Goal: Task Accomplishment & Management: Use online tool/utility

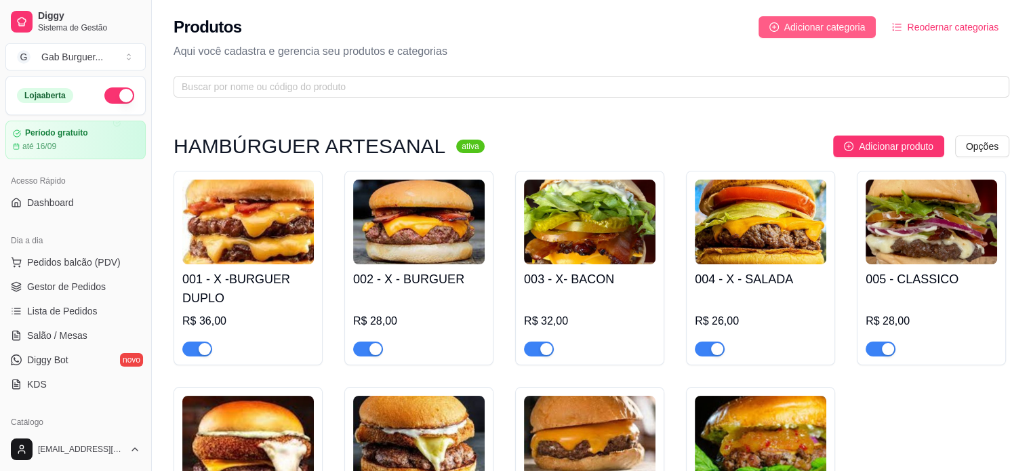
click at [831, 32] on span "Adicionar categoria" at bounding box center [824, 27] width 81 height 15
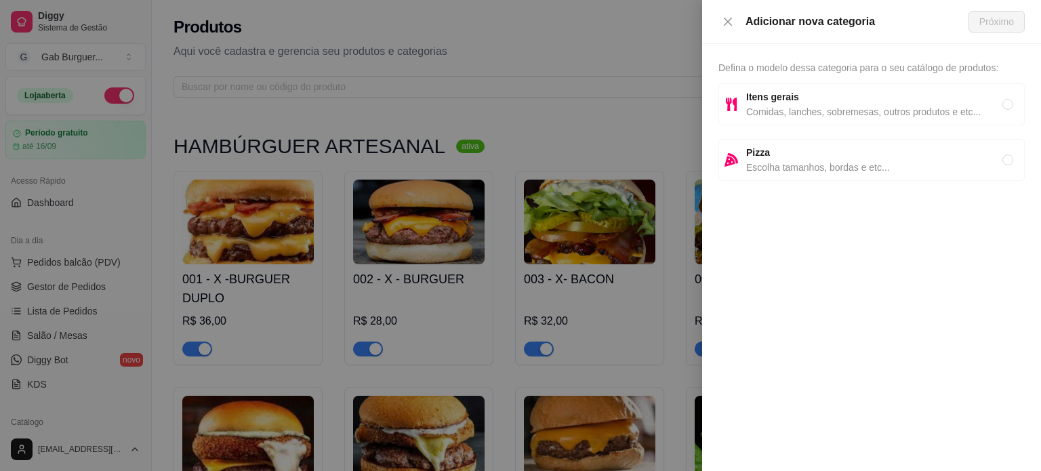
click at [778, 104] on span "Comidas, lanches, sobremesas, outros produtos e etc..." at bounding box center [874, 111] width 256 height 15
radio input "true"
click at [995, 20] on span "Próximo" at bounding box center [996, 21] width 35 height 15
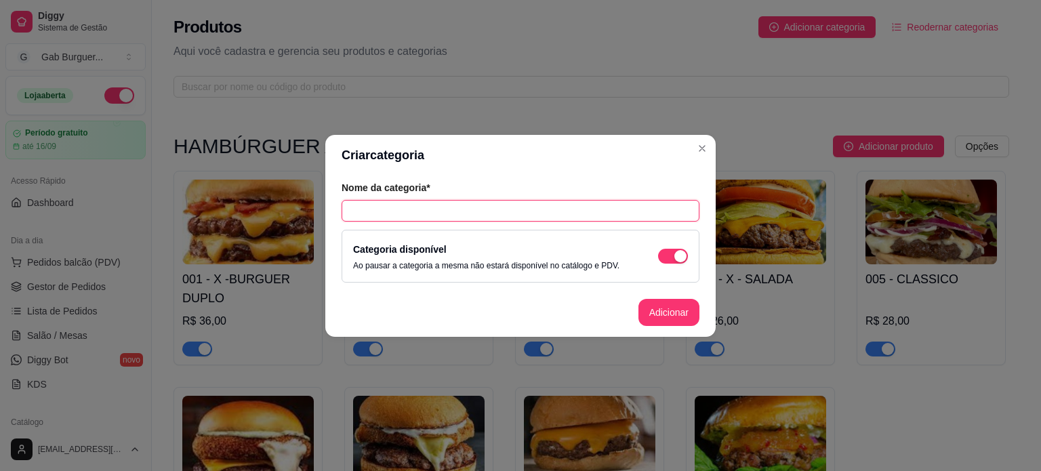
click at [399, 203] on input "text" at bounding box center [521, 211] width 358 height 22
type input "SMASH BURGUER"
click at [666, 310] on button "Adicionar" at bounding box center [668, 312] width 61 height 27
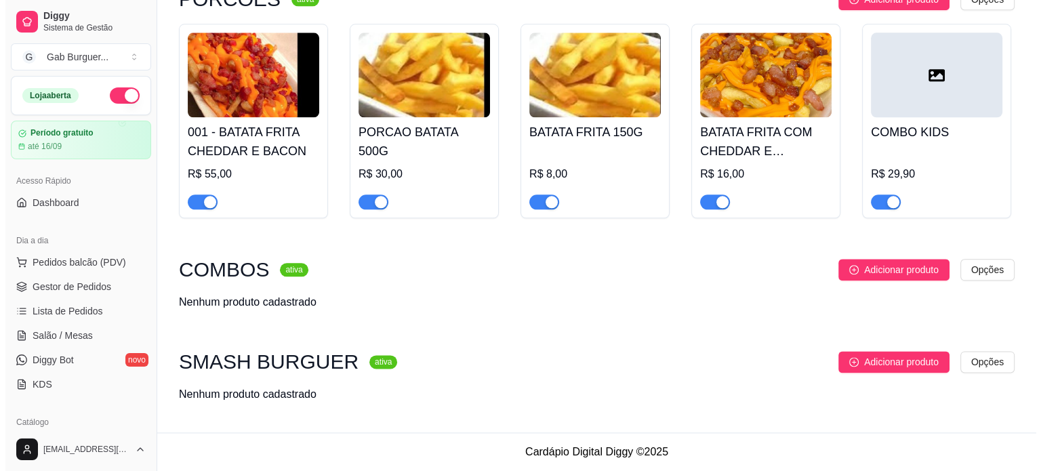
scroll to position [1627, 0]
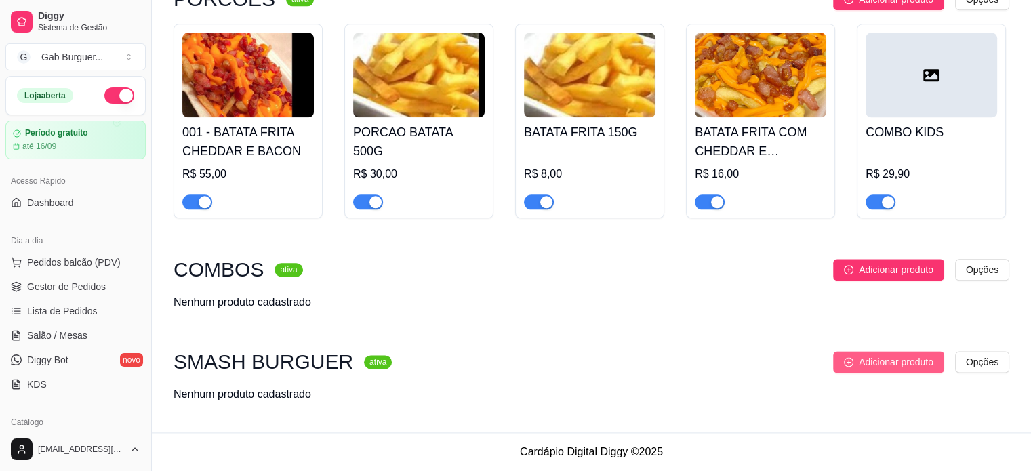
click at [876, 357] on span "Adicionar produto" at bounding box center [896, 361] width 75 height 15
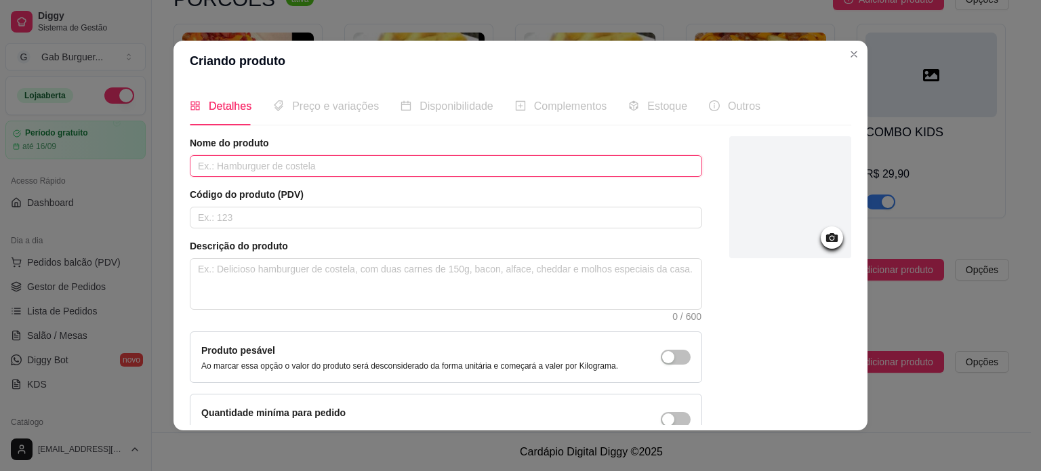
click at [231, 168] on input "text" at bounding box center [446, 166] width 512 height 22
type input "SMASH BURGUER"
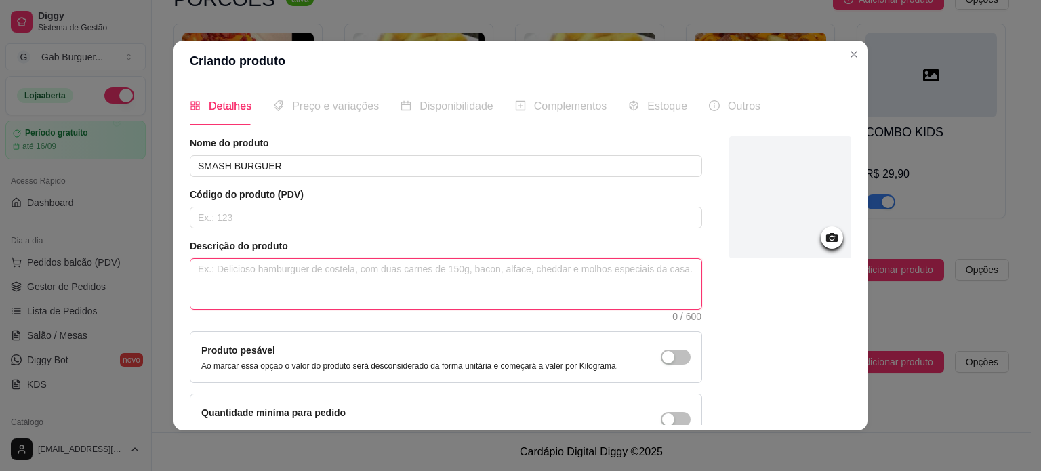
click at [279, 289] on textarea at bounding box center [445, 284] width 511 height 50
type textarea "2"
type textarea "2 S"
type textarea "2 SM"
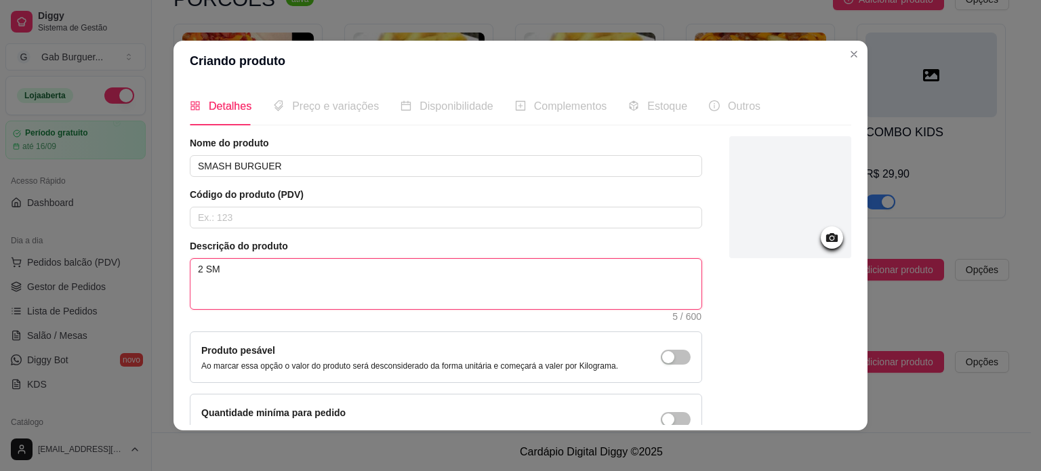
type textarea "2 SMA"
type textarea "2 SMAS"
type textarea "2 SMASH"
type textarea "2 SMASH B"
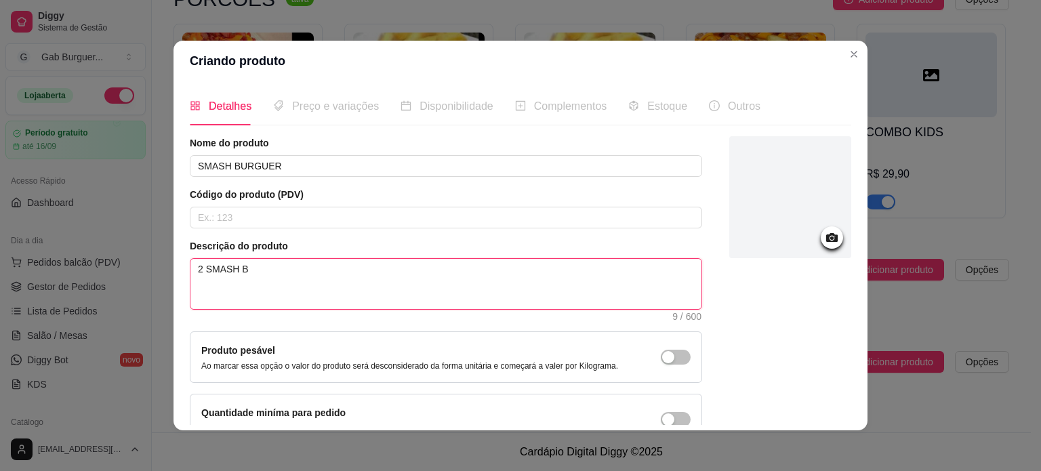
type textarea "2 SMASH BU"
type textarea "2 SMASH BUR"
type textarea "2 SMASH BURG"
type textarea "2 SMASH BURGU"
type textarea "2 SMASH BURGUE"
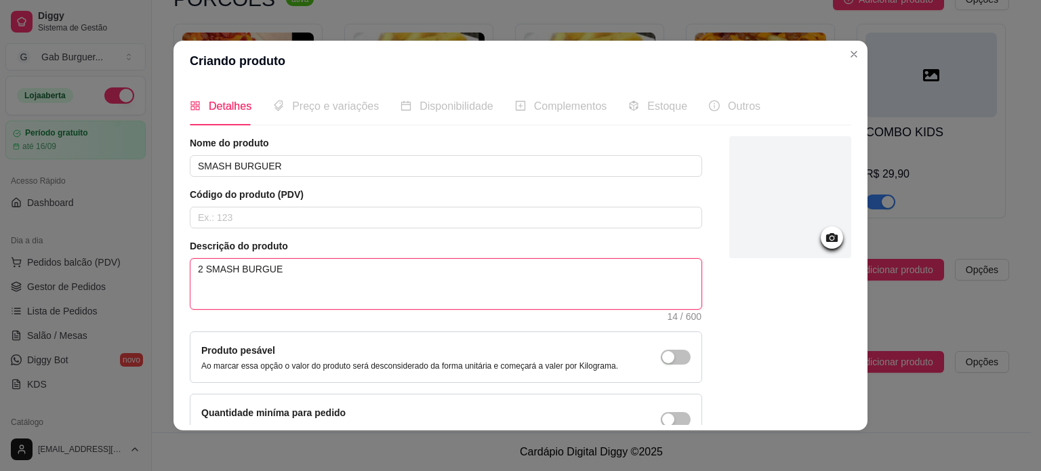
type textarea "2 SMASH BURGUER"
type textarea "2 SMASH BURGUE"
type textarea "2 SMASH BURG"
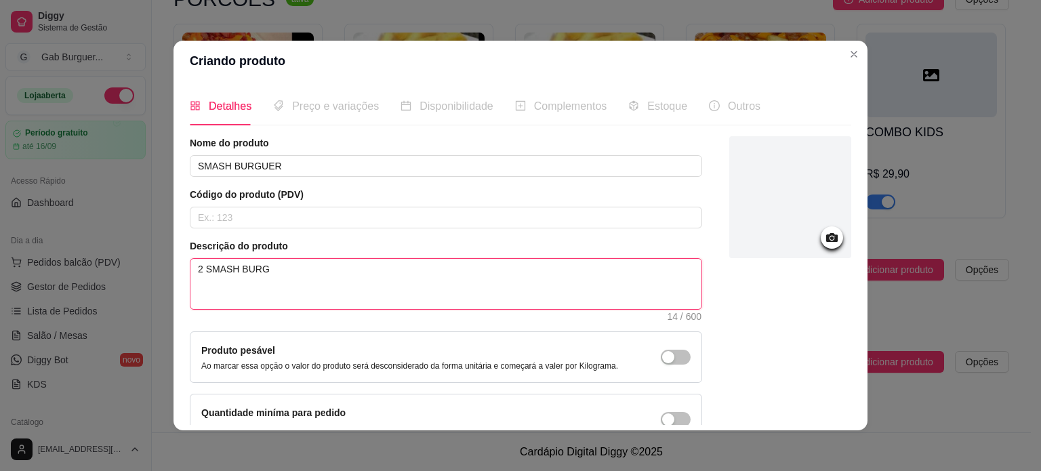
type textarea "2 SMASH BUR"
type textarea "2 SMASH BU"
type textarea "2 SMASH B"
type textarea "2 SMASH"
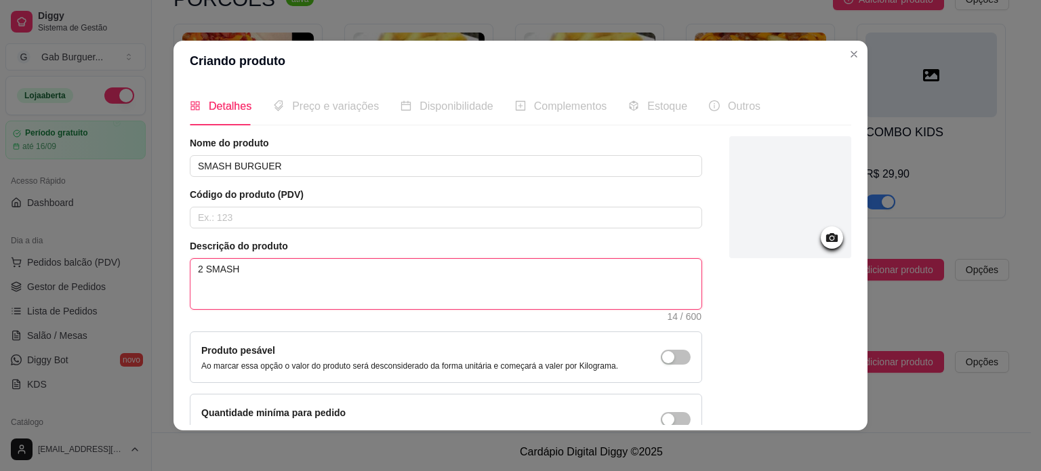
type textarea "2 SMAS"
type textarea "2 SMA"
type textarea "2 SM"
type textarea "2 S"
type textarea "2"
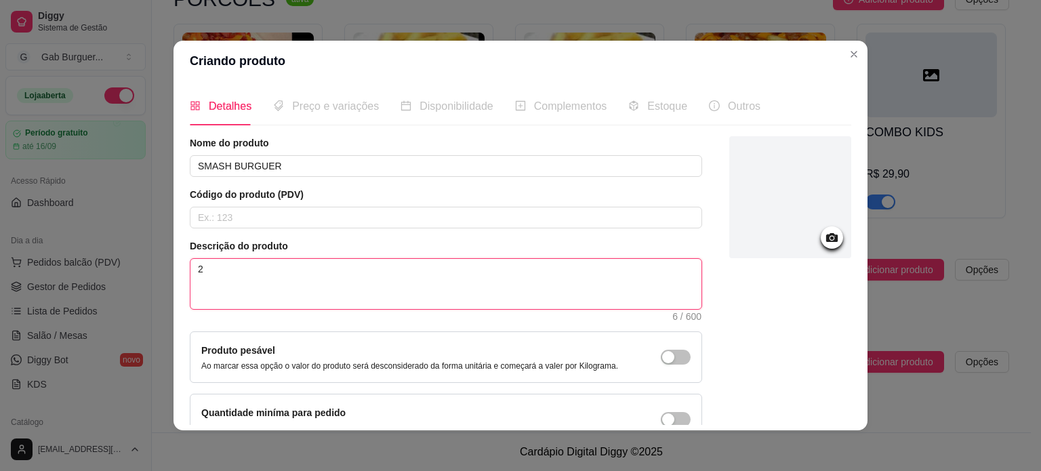
type textarea "2"
type textarea "S"
type textarea "SM"
type textarea "SMA"
type textarea "SMAS"
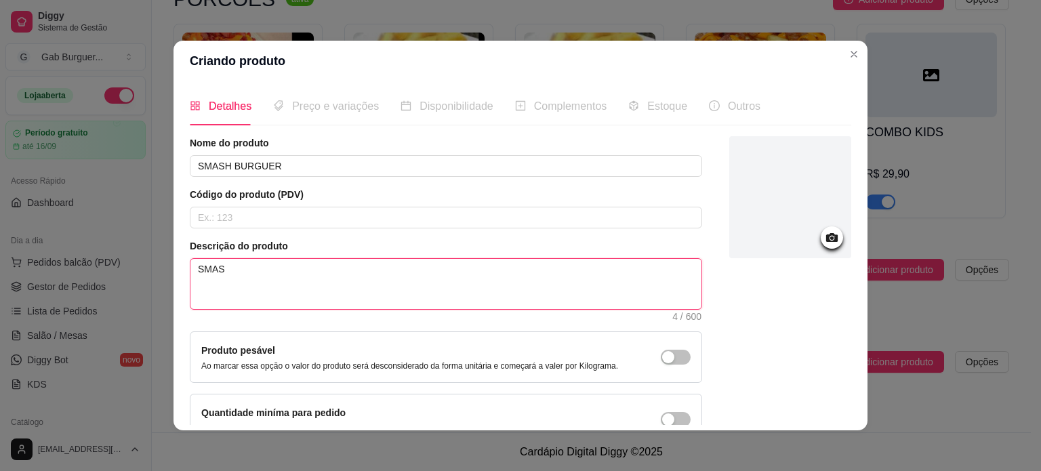
type textarea "SMASH"
type textarea "SMASH B"
type textarea "SMASH BU"
type textarea "SMASH BUR"
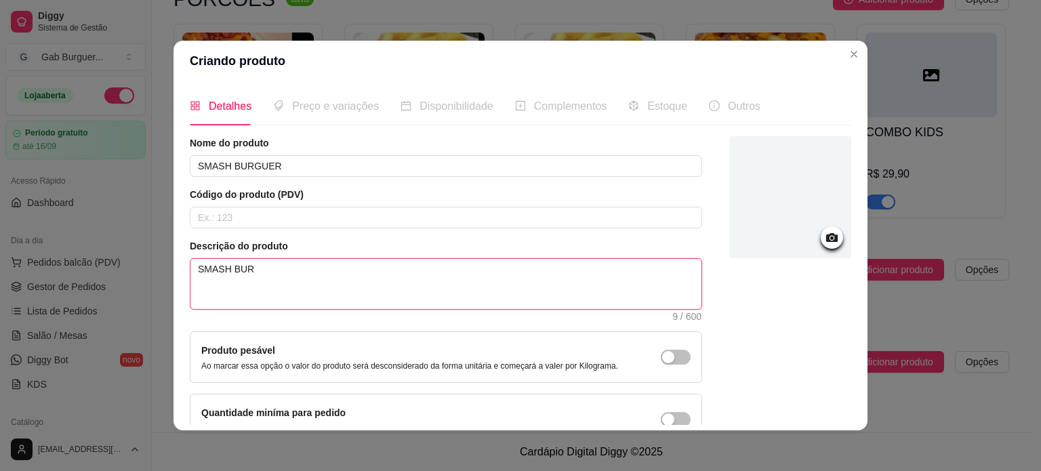
type textarea "SMASH BURG"
type textarea "SMASH BURGU"
type textarea "SMASH BURGUE"
type textarea "SMASH BURGUER"
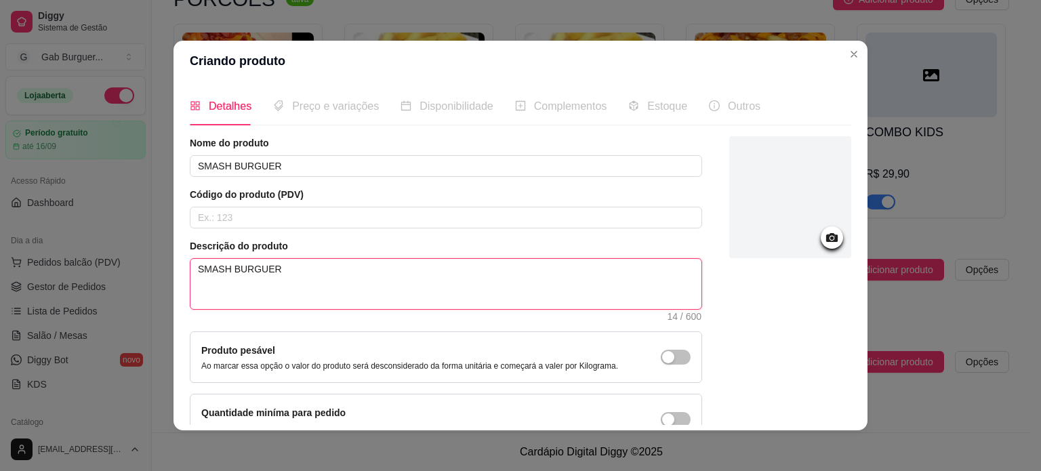
type textarea "SMASH BURGUER D"
type textarea "SMASH BURGUER DE"
type textarea "SMASH BURGUER D"
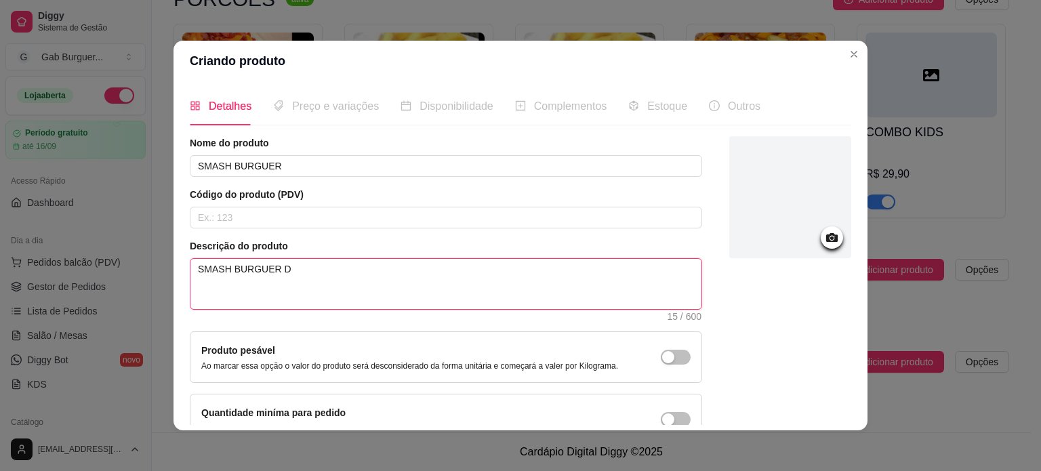
type textarea "SMASH BURGUER"
type textarea "SMASH BURGUER 8"
type textarea "SMASH BURGUER 80"
type textarea "SMASH BURGUER 80G"
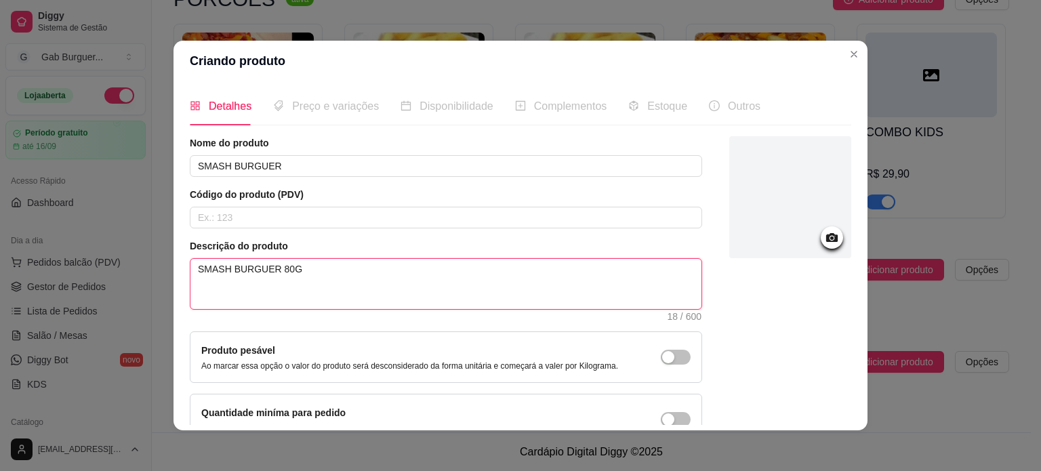
type textarea "SMASH BURGUER 80G"
type textarea "SMASH BURGUER 80G,"
type textarea "SMASH BURGUER 80G, Q"
type textarea "SMASH BURGUER 80G, QU"
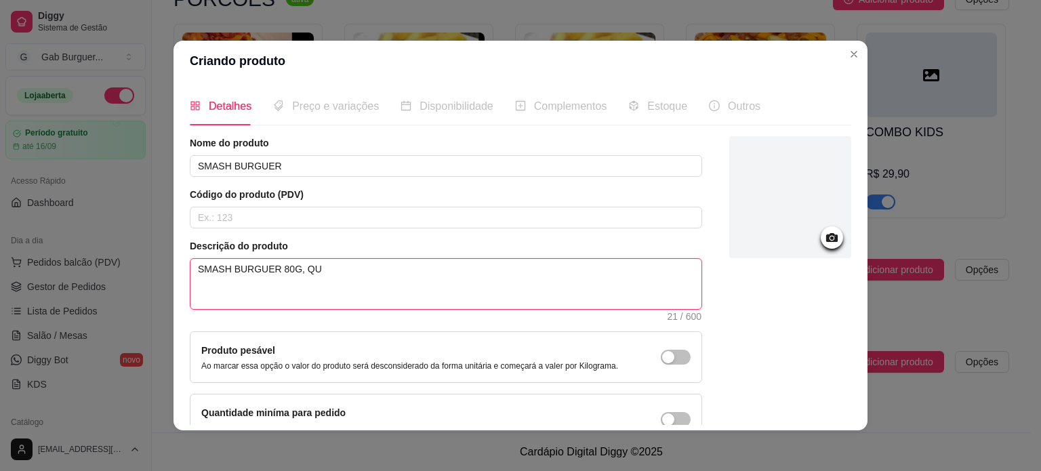
type textarea "SMASH BURGUER 80G, QUE"
type textarea "SMASH BURGUER 80G, QUEI"
type textarea "SMASH BURGUER 80G, QUEIJ"
type textarea "SMASH BURGUER 80G, QUEIJO"
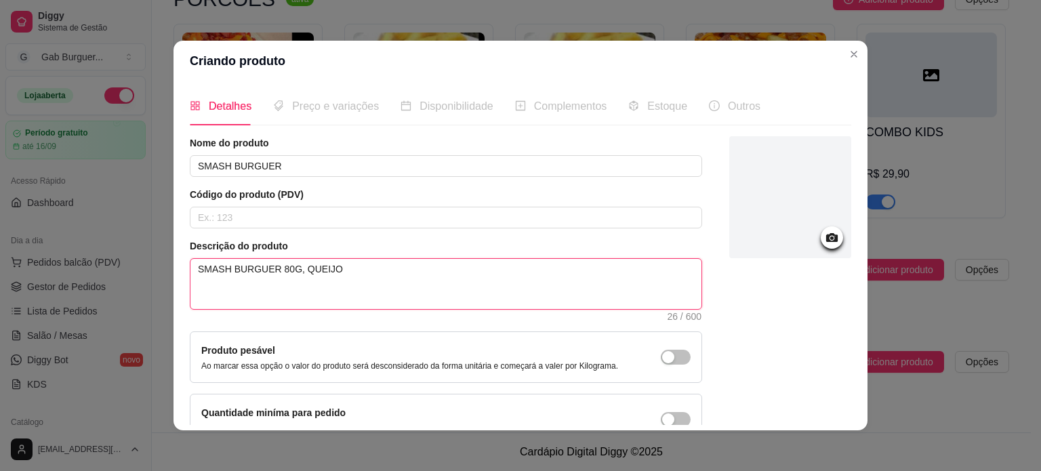
type textarea "SMASH BURGUER 80G, QUEIJO C"
type textarea "SMASH BURGUER 80G, QUEIJO CH"
type textarea "SMASH BURGUER 80G, QUEIJO CHE"
type textarea "SMASH BURGUER 80G, QUEIJO CHED"
type textarea "SMASH BURGUER 80G, QUEIJO CHEDD"
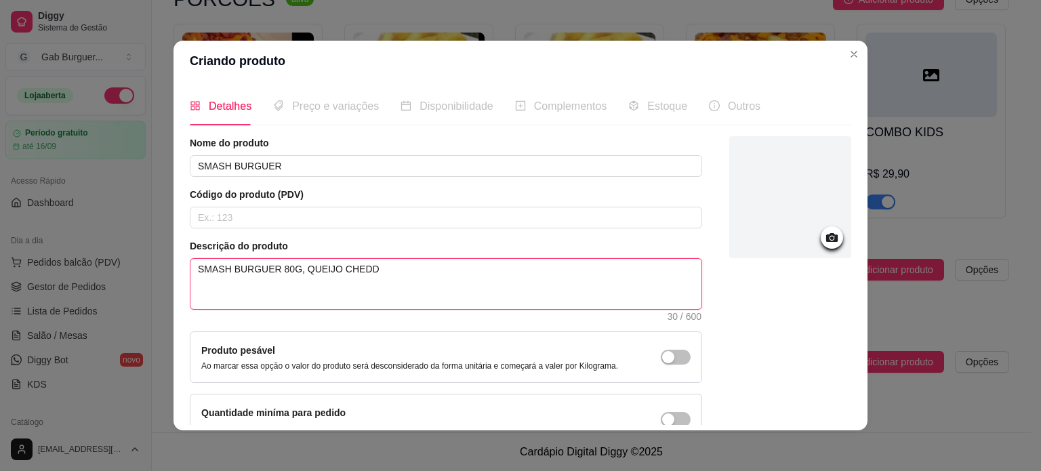
type textarea "SMASH BURGUER 80G, QUEIJO CHEDDA"
type textarea "SMASH BURGUER 80G, QUEIJO CHEDDAR"
type textarea "SMASH BURGUER 80G, QUEIJO CHEDDAR,"
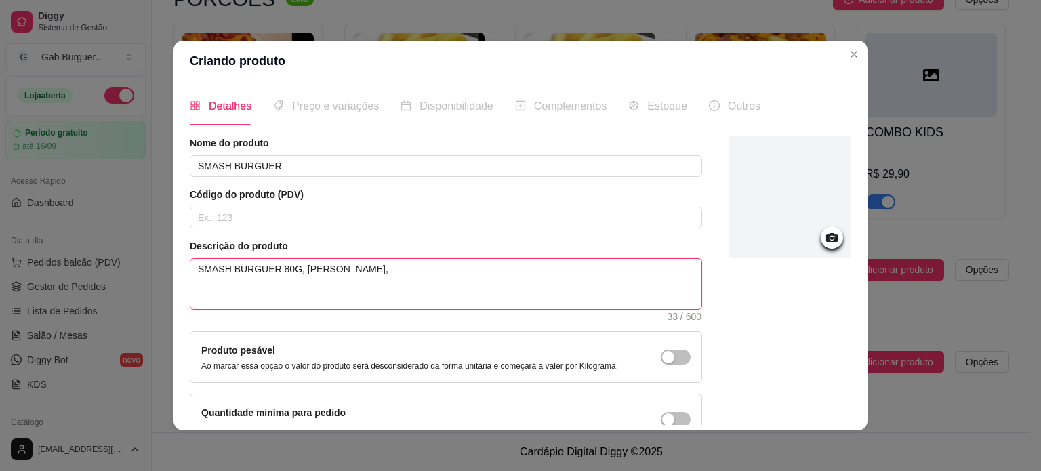
type textarea "SMASH BURGUER 80G, QUEIJO CHEDDAR,"
type textarea "SMASH BURGUER 80G, QUEIJO CHEDDAR, B"
type textarea "SMASH BURGUER 80G, QUEIJO CHEDDAR, BA"
type textarea "SMASH BURGUER 80G, QUEIJO CHEDDAR, BAC"
type textarea "SMASH BURGUER 80G, QUEIJO CHEDDAR, BACO"
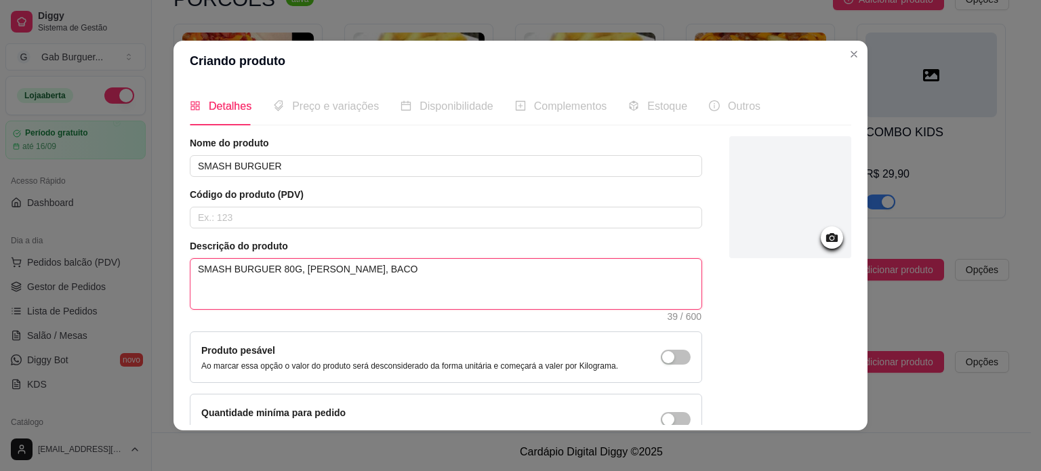
type textarea "SMASH BURGUER 80G, QUEIJO CHEDDAR, BACON"
type textarea "SMASH BURGUER 80G, QUEIJO CHEDDAR, BACON E"
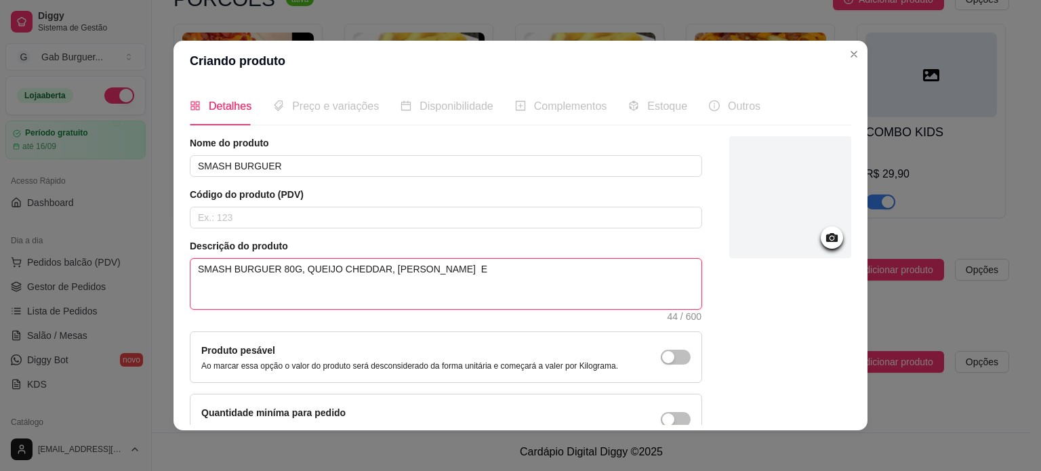
type textarea "SMASH BURGUER 80G, QUEIJO CHEDDAR, BACON E M"
type textarea "SMASH BURGUER 80G, QUEIJO CHEDDAR, BACON E MA"
type textarea "SMASH BURGUER 80G, QUEIJO CHEDDAR, BACON E MAI"
type textarea "SMASH BURGUER 80G, QUEIJO CHEDDAR, BACON E MAIO"
type textarea "SMASH BURGUER 80G, QUEIJO CHEDDAR, BACON E MAION"
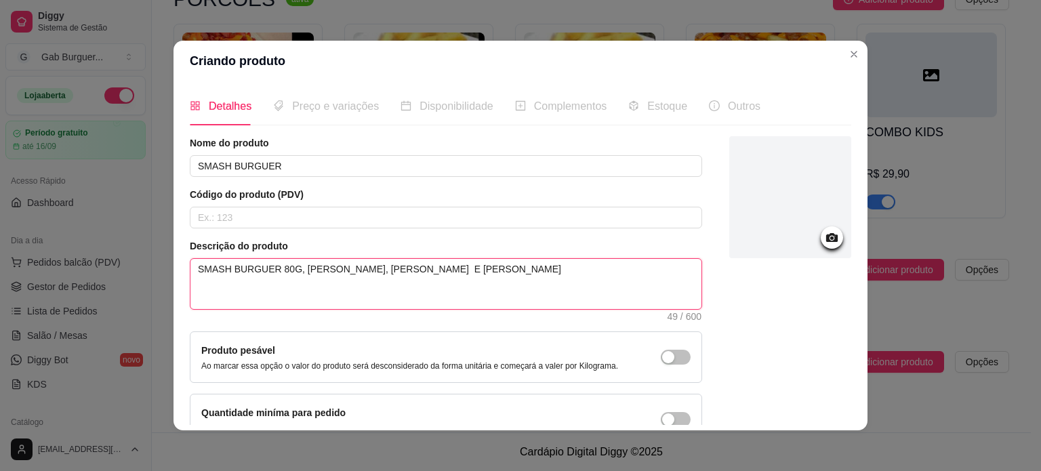
type textarea "SMASH BURGUER 80G, QUEIJO CHEDDAR, BACON E MAIONE"
type textarea "SMASH BURGUER 80G, QUEIJO CHEDDAR, BACON E MAIONES"
type textarea "SMASH BURGUER 80G, QUEIJO CHEDDAR, BACON E MAIONESE"
type textarea "SMASH BURGUER 80G, QUEIJO CHEDDAR, BACON E MAIONESE D"
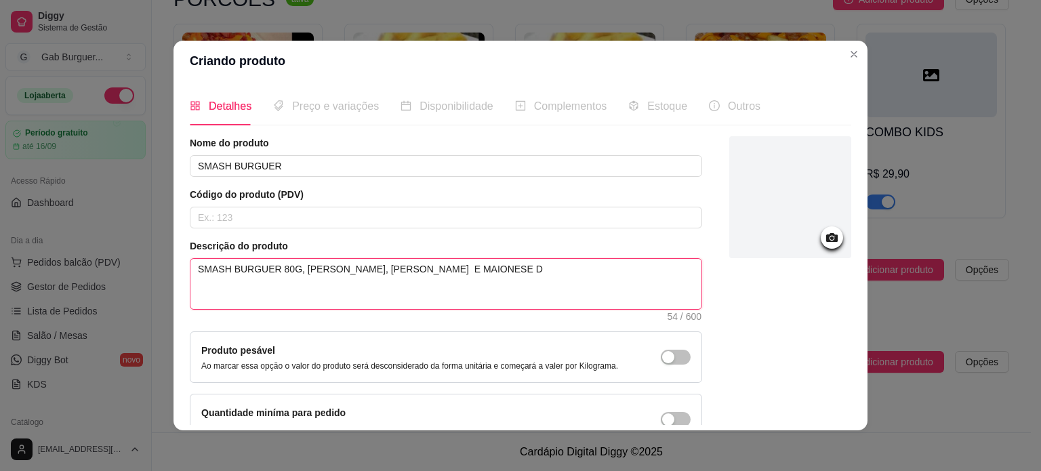
type textarea "SMASH BURGUER 80G, QUEIJO CHEDDAR, BACON E MAIONESE DA"
type textarea "SMASH BURGUER 80G, QUEIJO CHEDDAR, BACON E MAIONESE DA C"
type textarea "SMASH BURGUER 80G, QUEIJO CHEDDAR, BACON E MAIONESE DA CA"
click at [270, 272] on textarea "SMASH BURGUER 80G, QUEIJO CHEDDAR, BACON ," at bounding box center [445, 284] width 511 height 50
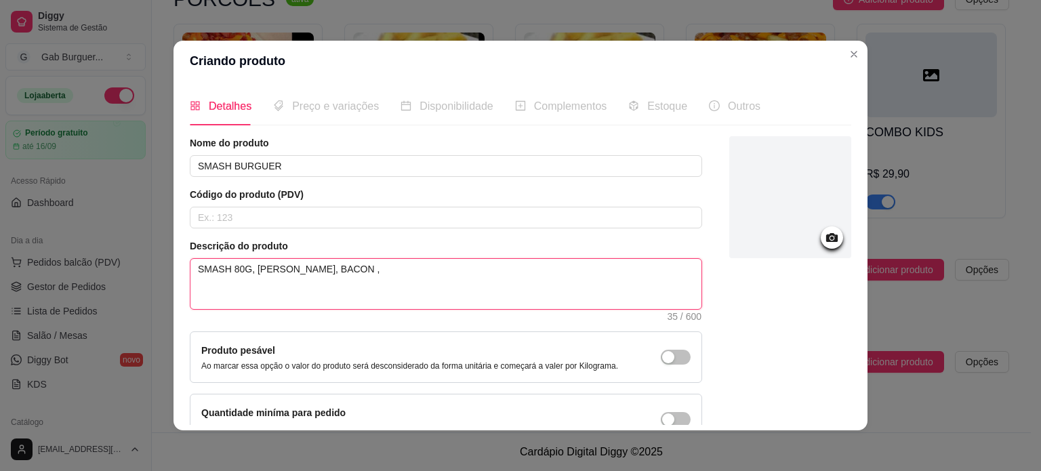
click at [371, 266] on textarea "SMASH 80G, QUEIJO CHEDDAR, BACON ," at bounding box center [445, 284] width 511 height 50
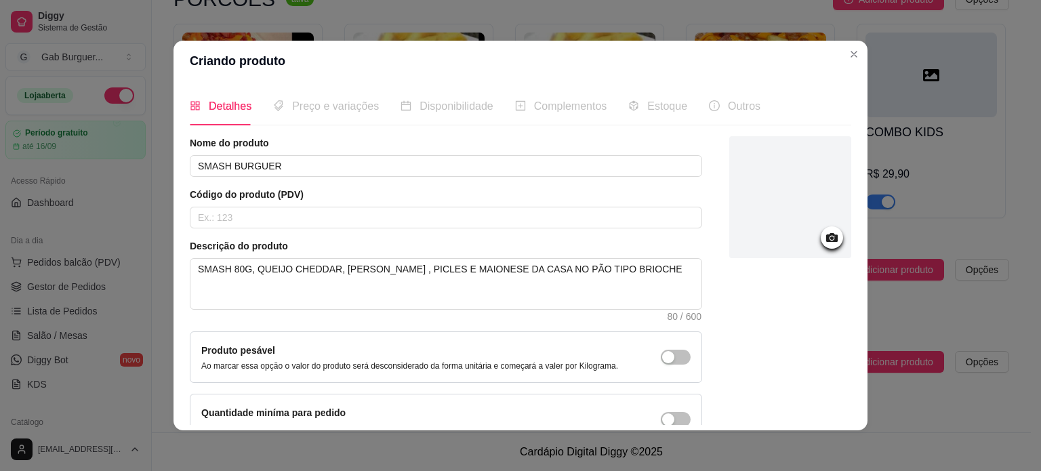
click at [824, 243] on icon at bounding box center [832, 238] width 16 height 16
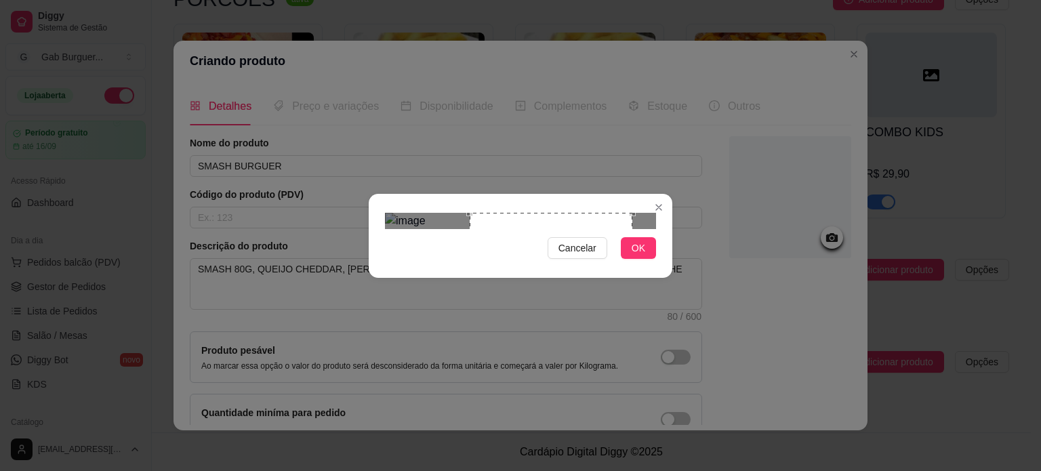
click at [527, 280] on div "Use the arrow keys to move the crop selection area" at bounding box center [551, 294] width 163 height 163
click at [590, 252] on div "Use the arrow keys to move the crop selection area" at bounding box center [531, 313] width 123 height 123
click at [535, 251] on div "Use the arrow keys to move the crop selection area" at bounding box center [539, 312] width 123 height 123
click at [629, 259] on button "OK" at bounding box center [638, 248] width 35 height 22
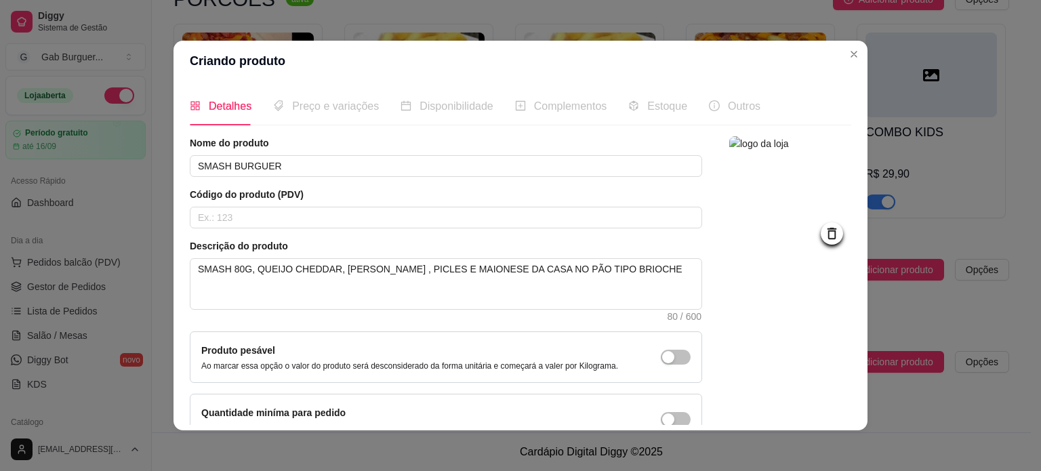
click at [824, 230] on icon at bounding box center [832, 234] width 16 height 16
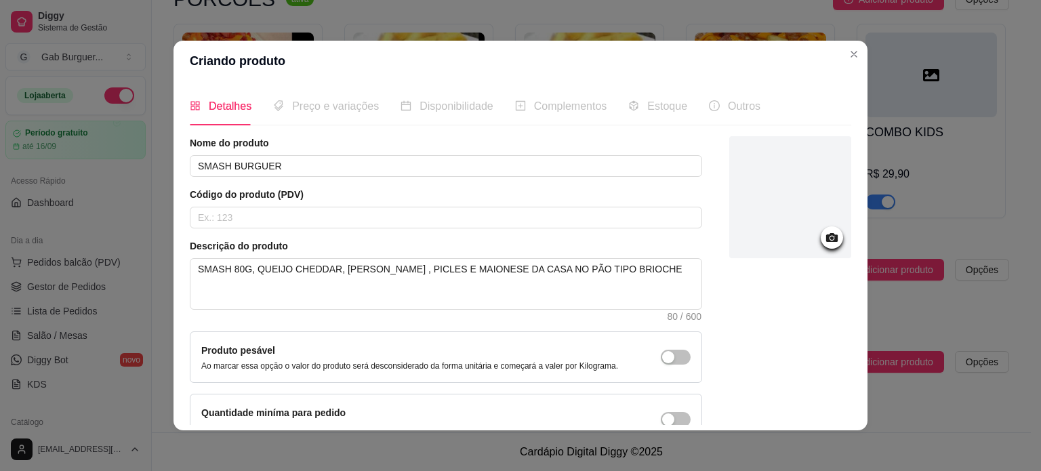
click at [826, 237] on icon at bounding box center [832, 237] width 12 height 9
click at [830, 239] on circle at bounding box center [831, 238] width 3 height 3
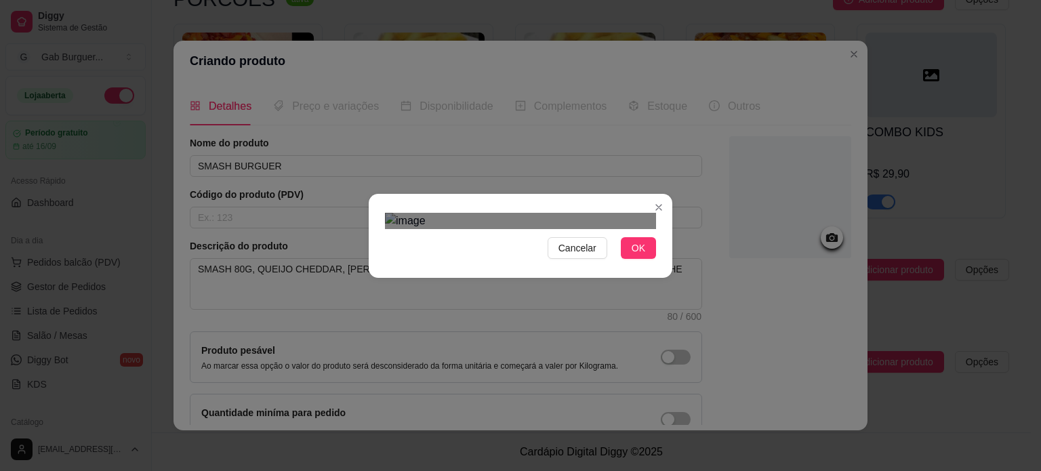
click at [575, 308] on div "Use the arrow keys to move the crop selection area" at bounding box center [516, 430] width 244 height 244
click at [634, 256] on span "OK" at bounding box center [639, 248] width 14 height 15
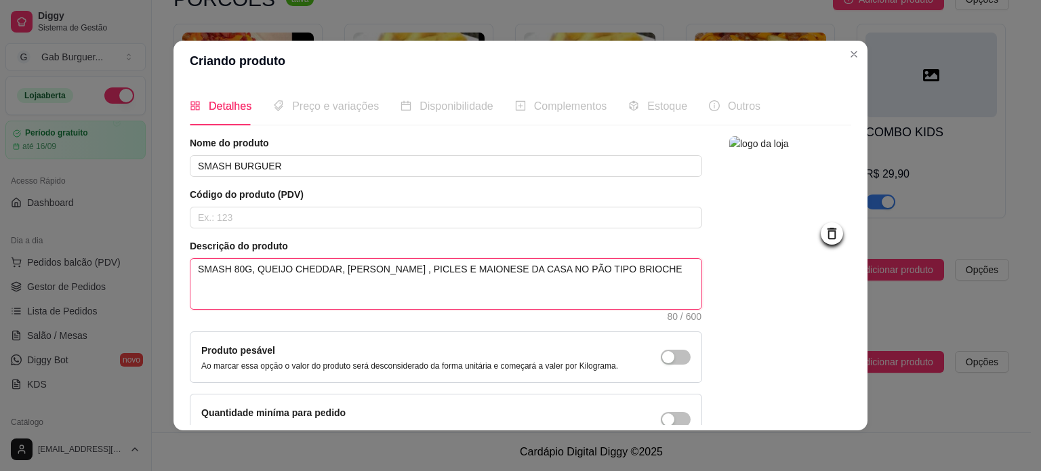
click at [323, 268] on textarea "SMASH 80G, QUEIJO CHEDDAR, BACON , PICLES E MAIONESE DA CASA NO PÃO TIPO BRIOCHE" at bounding box center [445, 284] width 511 height 50
click at [327, 268] on textarea "SMASH 80G, QUEIJO CHEDDAR, BACON , PICLES E MAIONESE DA CASA NO PÃO TIPO BRIOCHE" at bounding box center [445, 284] width 511 height 50
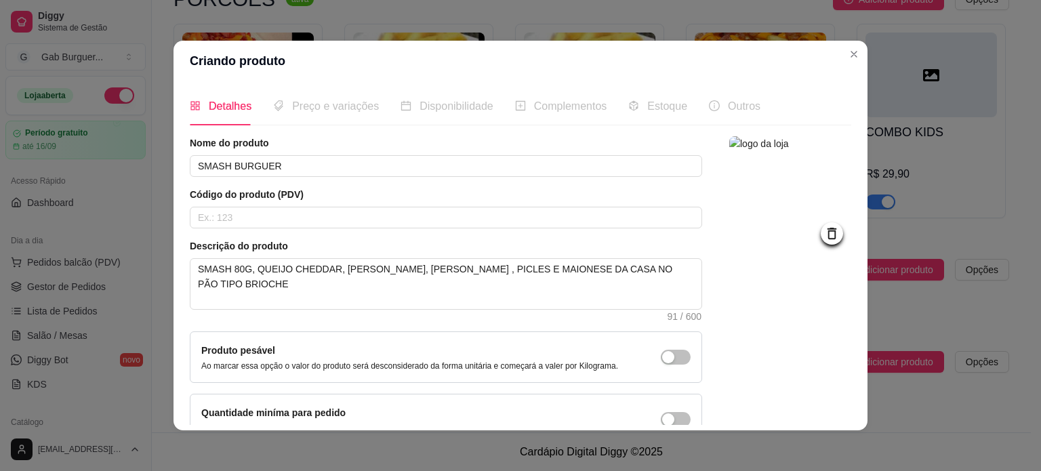
click at [308, 109] on span "Preço e variações" at bounding box center [335, 106] width 87 height 12
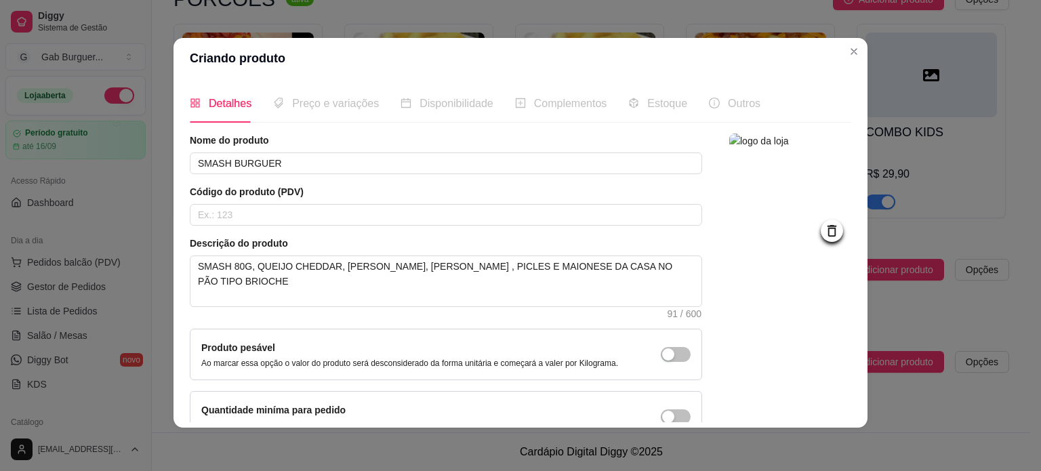
scroll to position [79, 0]
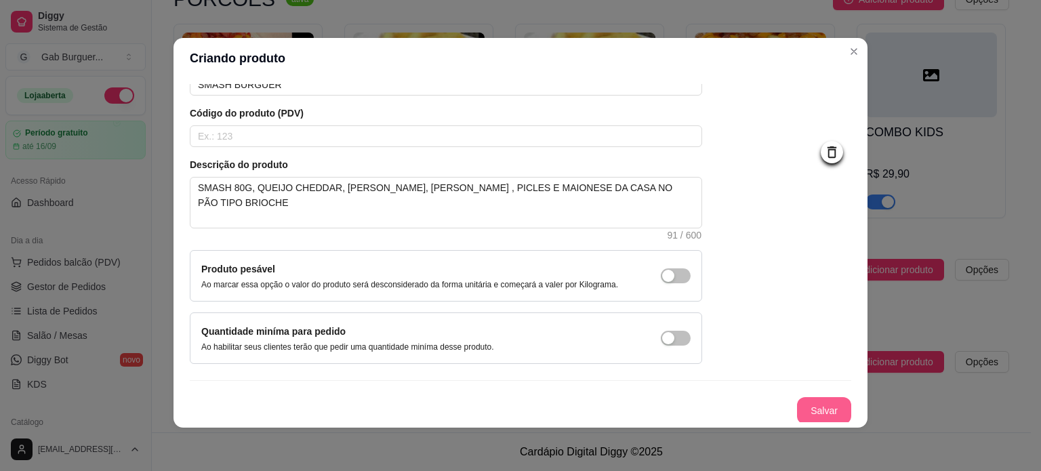
click at [812, 401] on button "Salvar" at bounding box center [824, 410] width 54 height 27
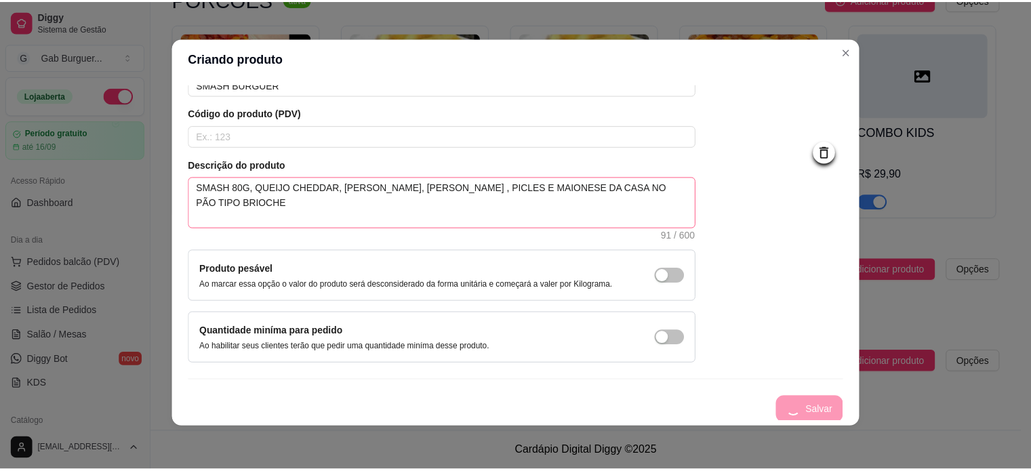
scroll to position [0, 0]
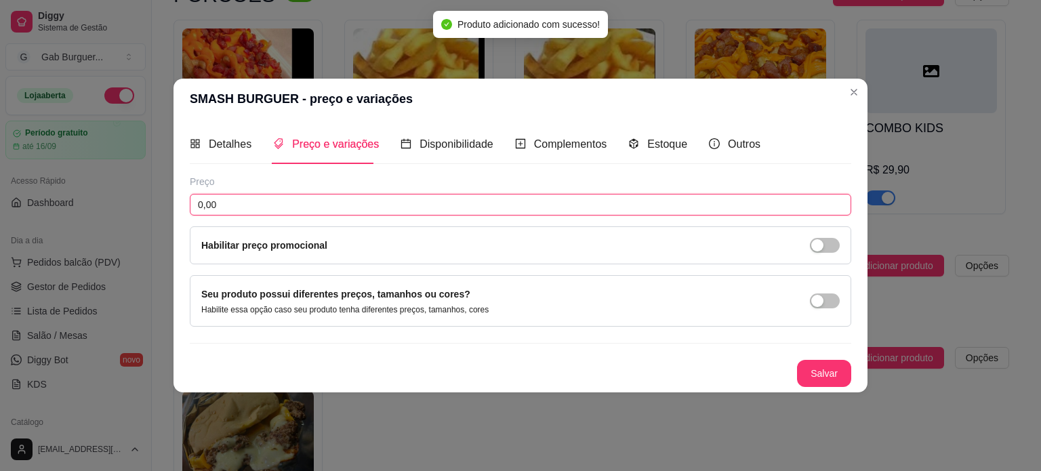
click at [291, 197] on input "0,00" at bounding box center [520, 205] width 661 height 22
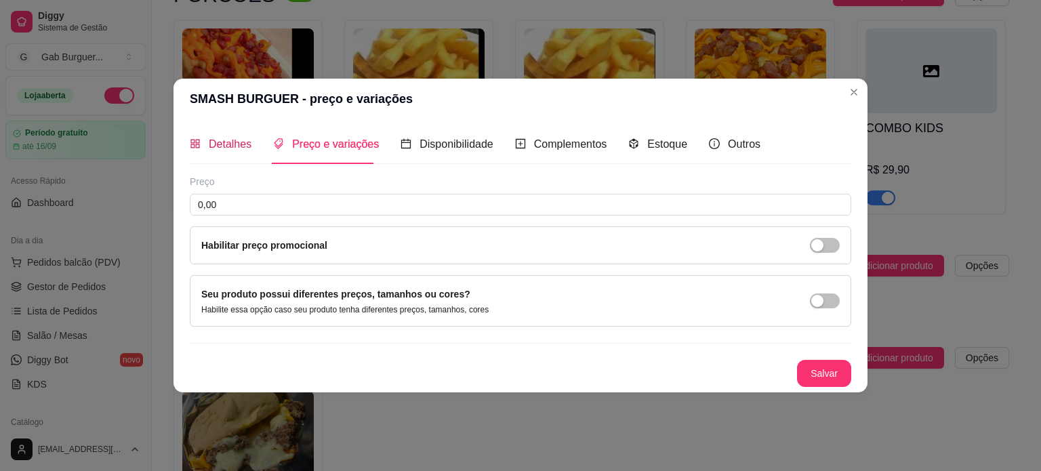
click at [229, 150] on span "Detalhes" at bounding box center [230, 144] width 43 height 12
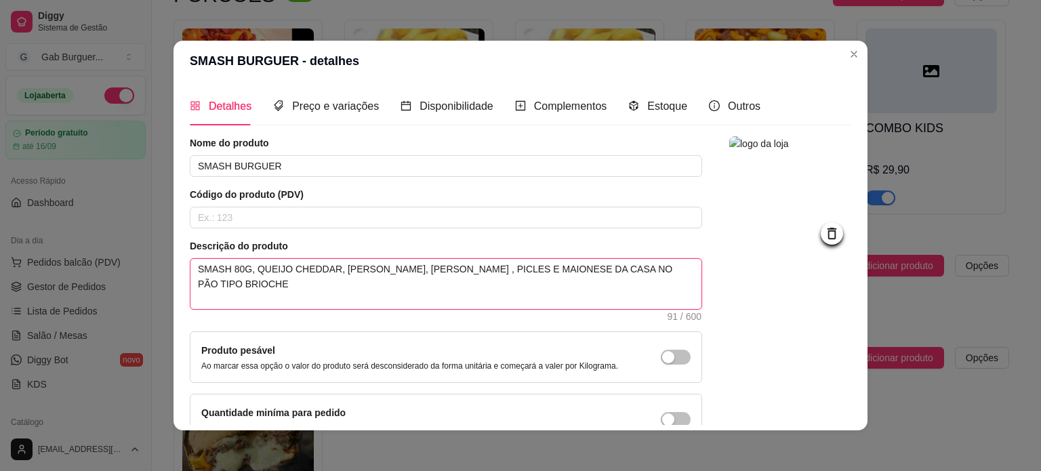
drag, startPoint x: 385, startPoint y: 267, endPoint x: 327, endPoint y: 264, distance: 57.7
click at [327, 264] on textarea "SMASH 80G, QUEIJO CHEDDAR, MUSSARELA, BACON , PICLES E MAIONESE DA CASA NO PÃO …" at bounding box center [445, 284] width 511 height 50
click at [366, 264] on textarea "SMASH 80G, QUEIJO CHEDDAR, BACON , PICLES E MAIONESE DA CASA NO PÃO TIPO BRIOCHE" at bounding box center [445, 284] width 511 height 50
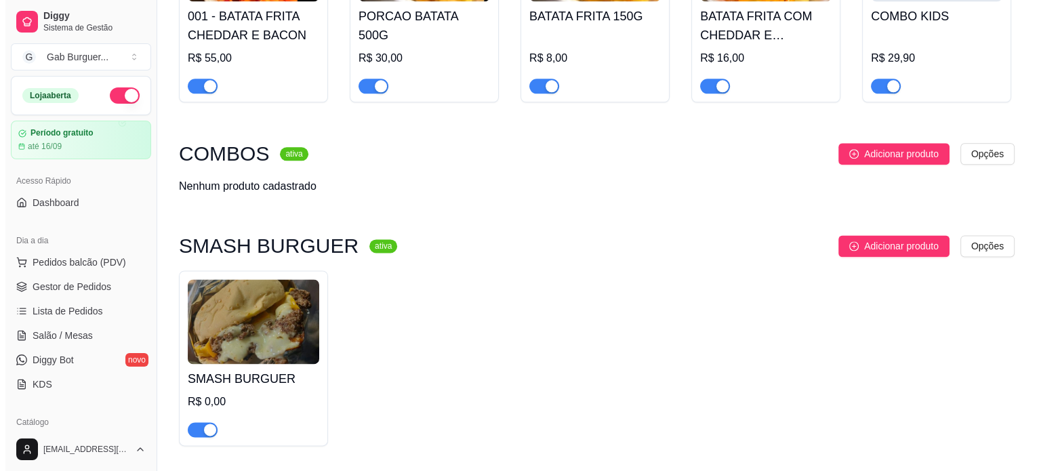
scroll to position [1787, 0]
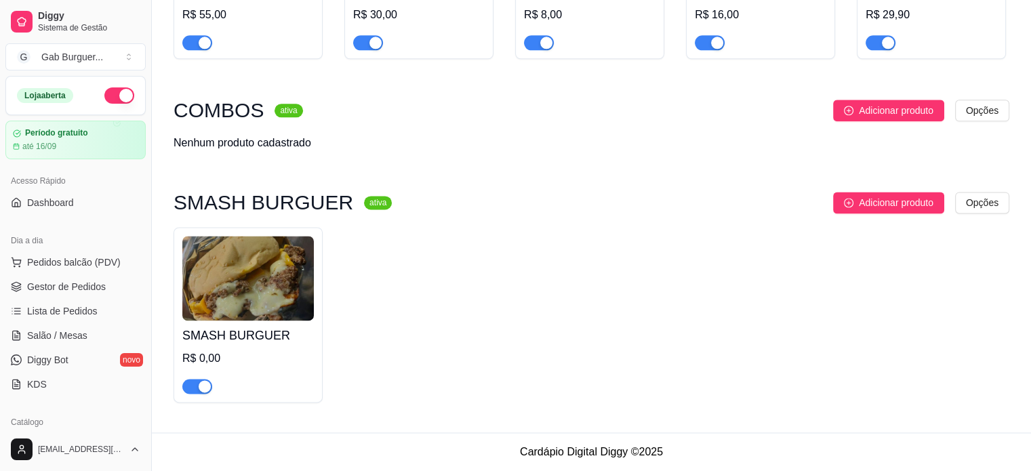
drag, startPoint x: 226, startPoint y: 291, endPoint x: 442, endPoint y: 302, distance: 215.8
click at [472, 300] on div "SMASH BURGUER R$ 0,00" at bounding box center [591, 315] width 836 height 176
click at [269, 286] on img at bounding box center [247, 278] width 131 height 85
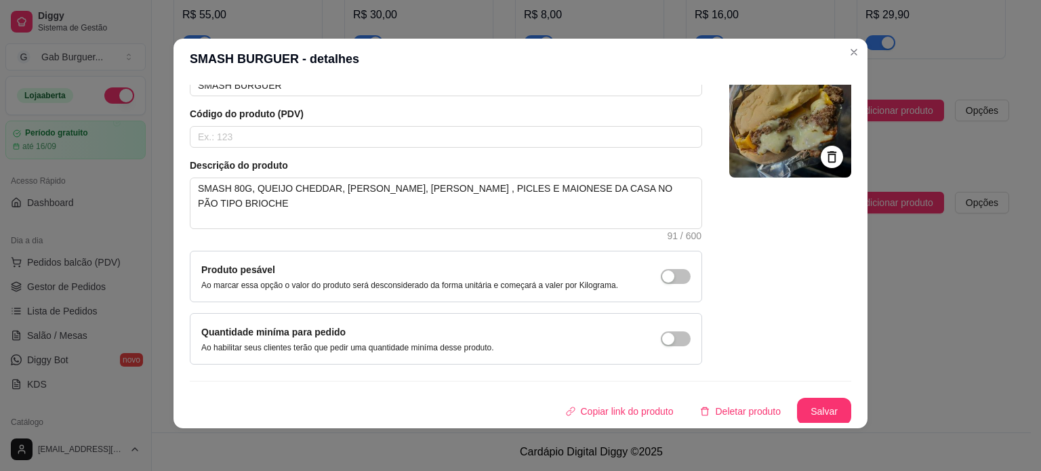
scroll to position [3, 0]
click at [727, 410] on button "Deletar produto" at bounding box center [740, 410] width 102 height 27
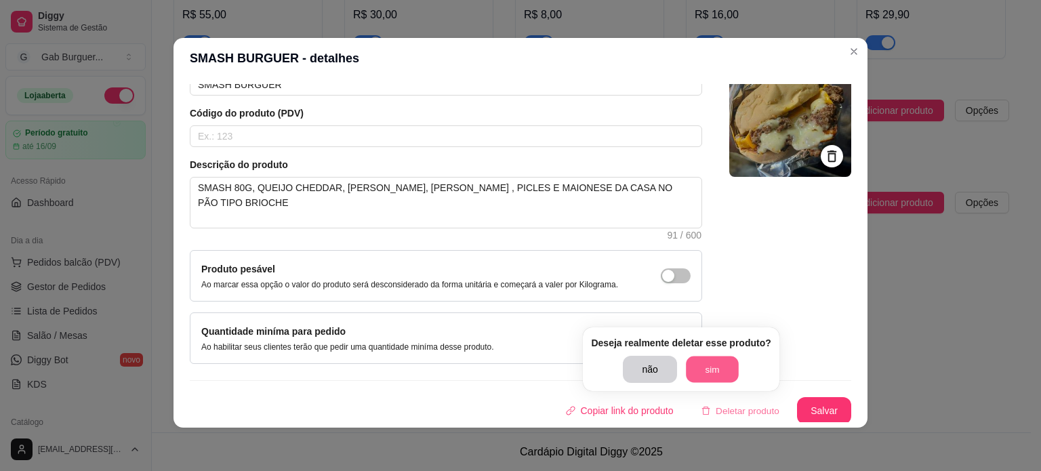
click at [716, 371] on button "sim" at bounding box center [712, 369] width 53 height 26
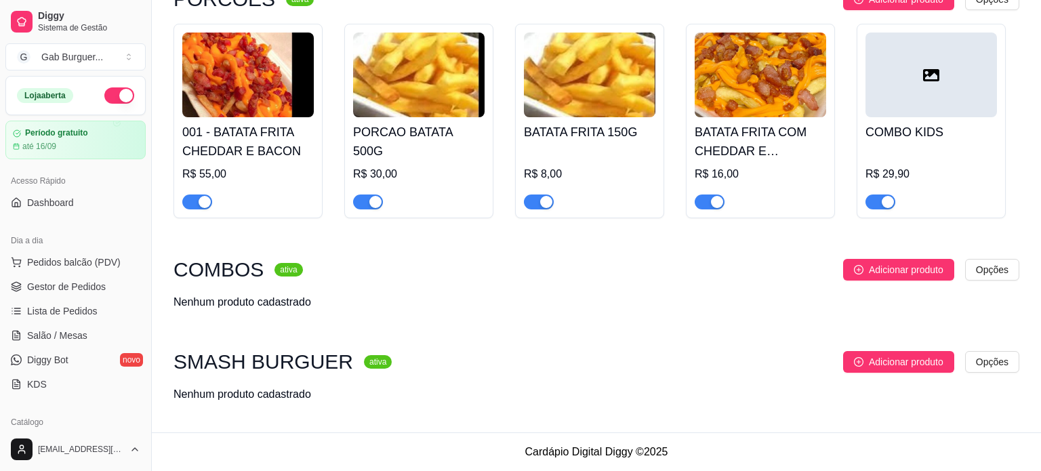
scroll to position [1627, 0]
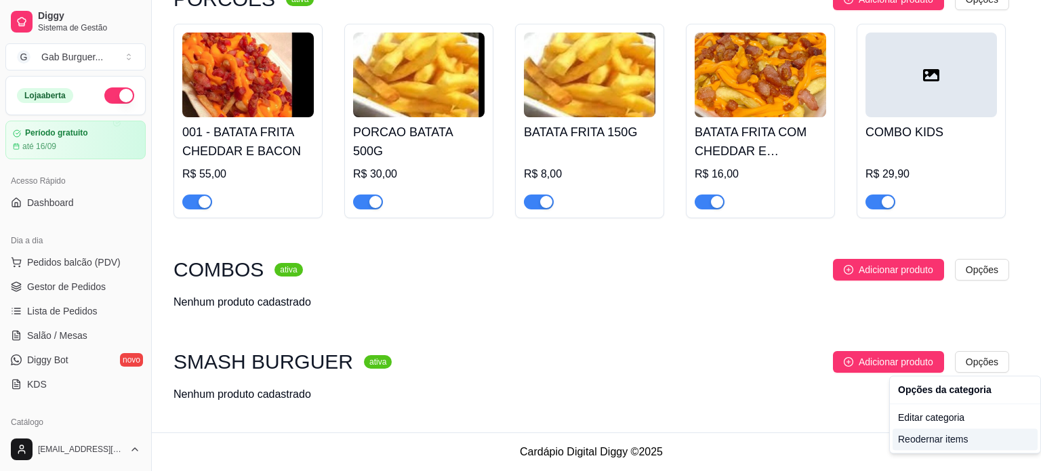
click at [954, 430] on div "Reodernar items" at bounding box center [965, 439] width 145 height 22
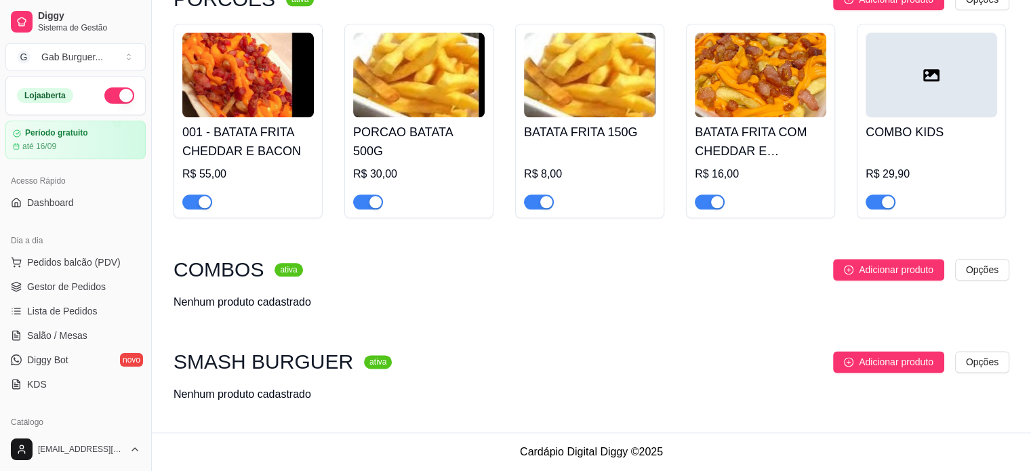
click at [196, 403] on div "SMASH BURGUER ativa Adicionar produto Opções Nenhum produto cadastrado" at bounding box center [591, 383] width 836 height 65
click at [364, 361] on sup "ativa" at bounding box center [378, 362] width 28 height 14
drag, startPoint x: 358, startPoint y: 361, endPoint x: 363, endPoint y: 376, distance: 16.3
click at [363, 376] on div "SMASH BURGUER ativa Adicionar produto Opções Nenhum produto cadastrado" at bounding box center [591, 377] width 836 height 52
drag, startPoint x: 876, startPoint y: 363, endPoint x: 788, endPoint y: 391, distance: 93.2
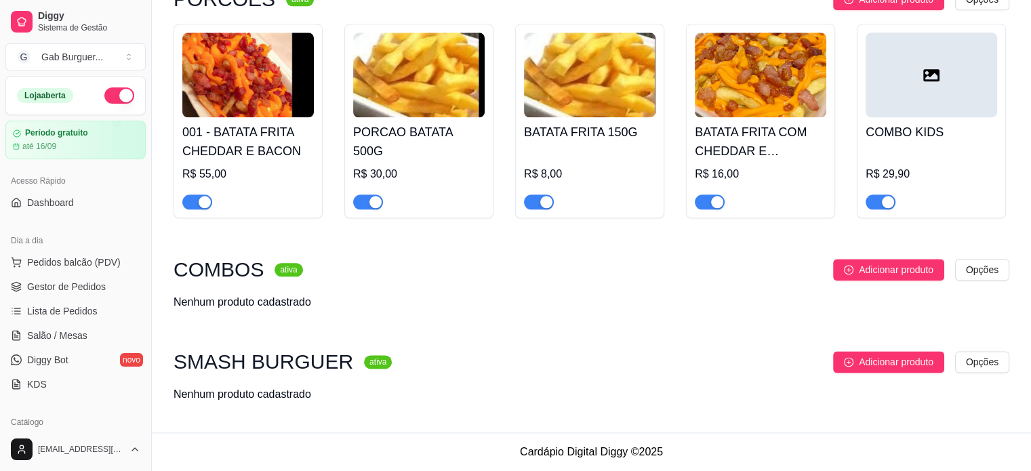
click at [788, 391] on div "Nenhum produto cadastrado" at bounding box center [591, 394] width 836 height 16
drag, startPoint x: 981, startPoint y: 369, endPoint x: 973, endPoint y: 383, distance: 15.8
click at [973, 383] on div "SMASH BURGUER ativa Adicionar produto Opções Nenhum produto cadastrado" at bounding box center [591, 377] width 836 height 52
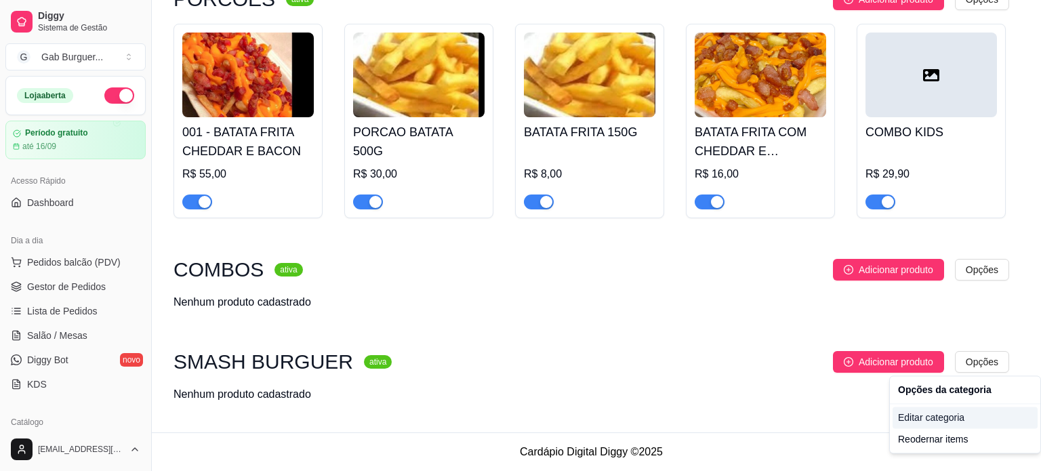
click at [964, 422] on div "Editar categoria" at bounding box center [965, 418] width 145 height 22
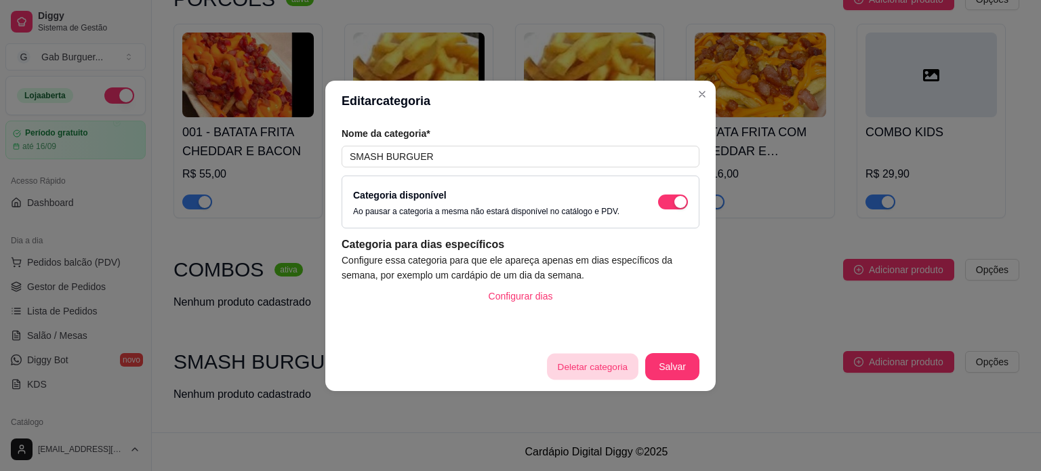
click at [626, 360] on button "Deletar categoria" at bounding box center [592, 366] width 91 height 26
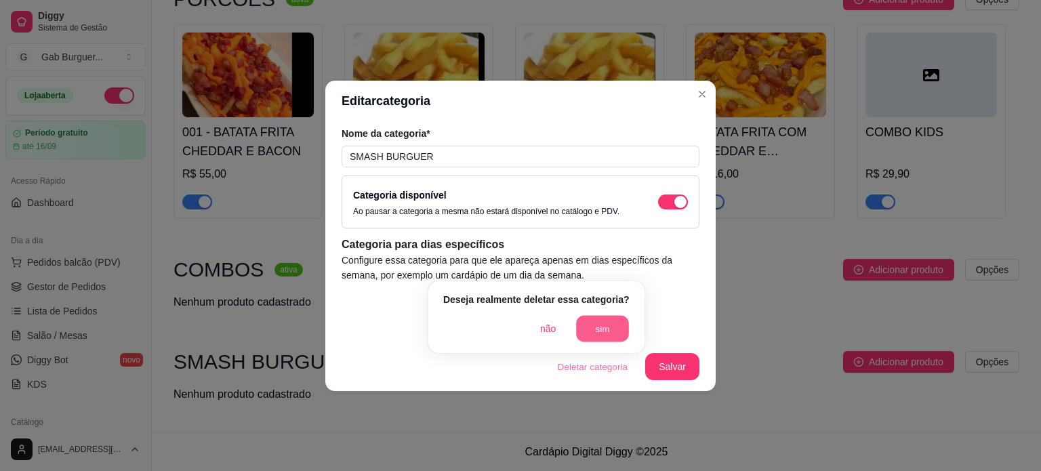
click at [616, 332] on button "sim" at bounding box center [602, 329] width 53 height 26
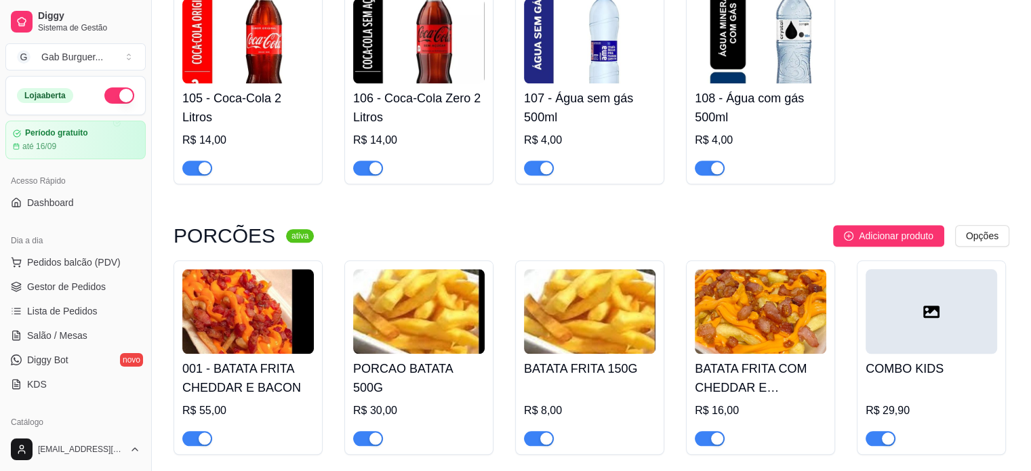
scroll to position [1400, 0]
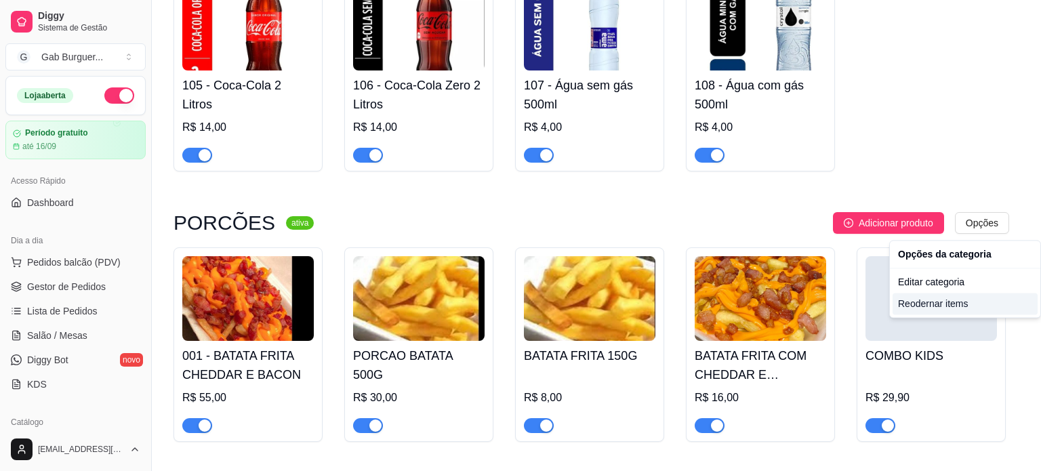
click at [922, 306] on div "Reodernar items" at bounding box center [965, 304] width 145 height 22
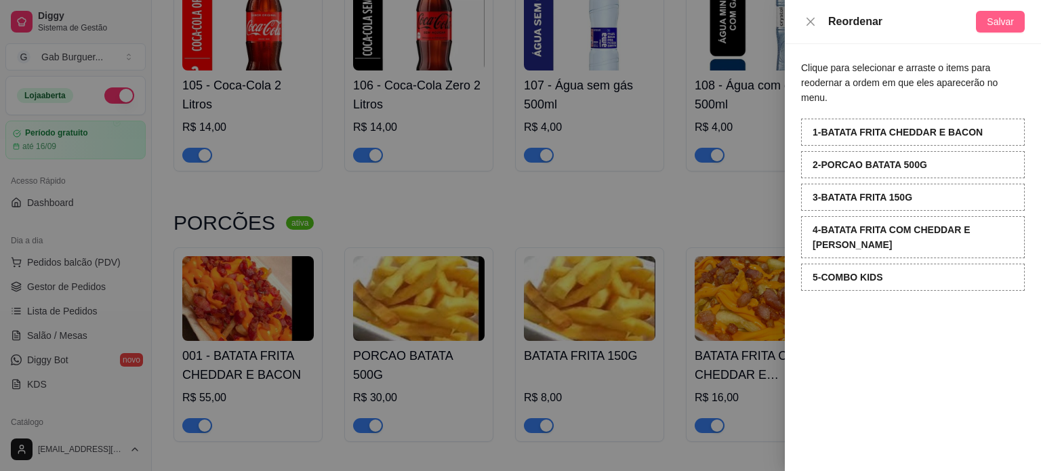
click at [993, 18] on span "Salvar" at bounding box center [1000, 21] width 27 height 15
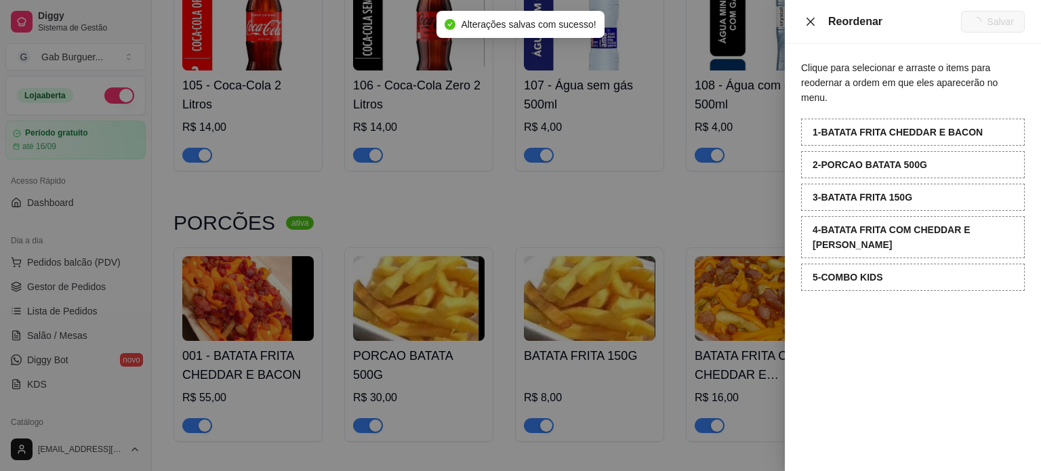
click at [812, 19] on icon "close" at bounding box center [811, 21] width 8 height 8
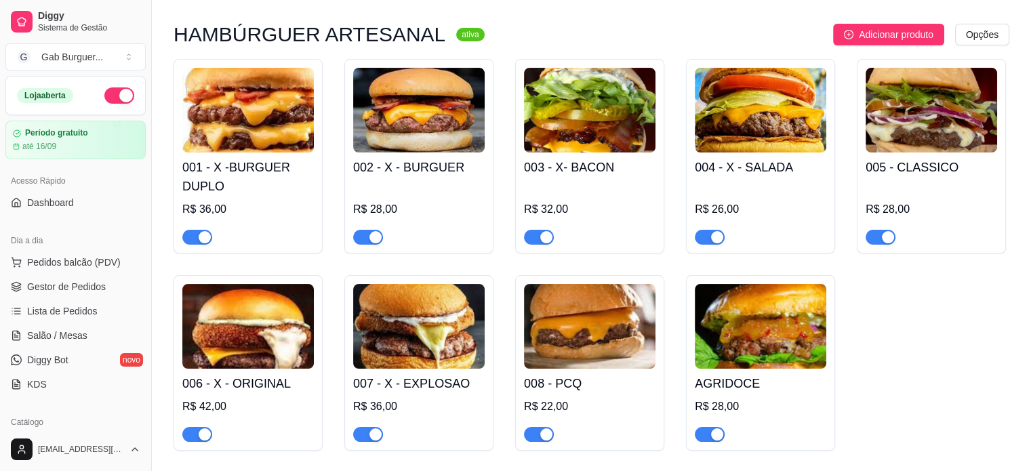
scroll to position [0, 0]
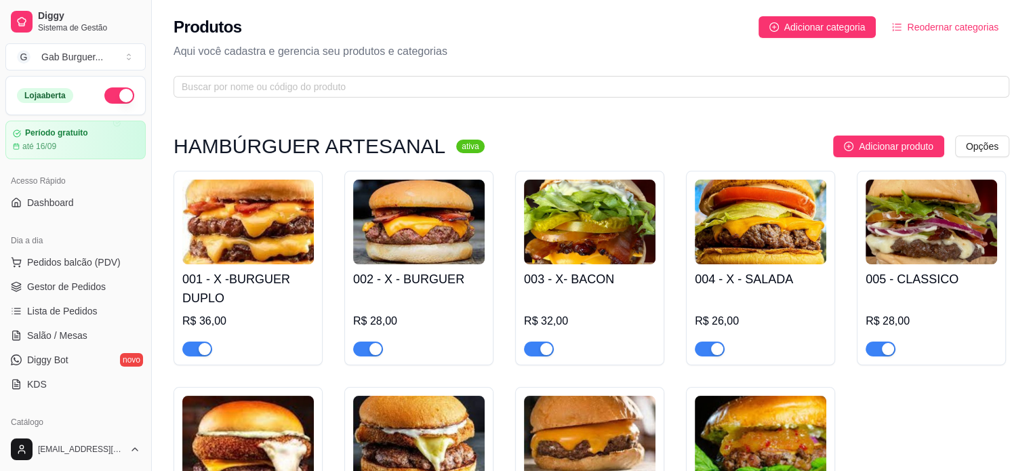
click at [935, 20] on span "Reodernar categorias" at bounding box center [952, 27] width 91 height 15
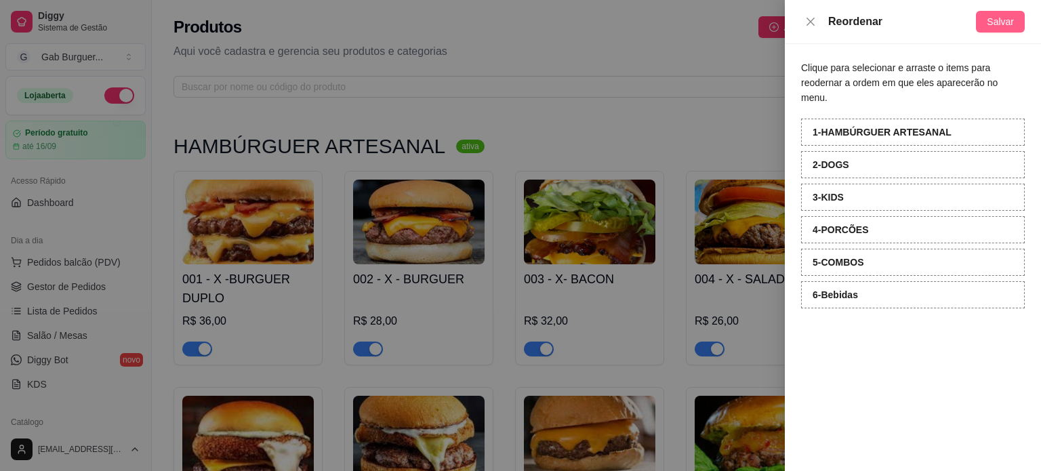
click at [985, 22] on button "Salvar" at bounding box center [1000, 22] width 49 height 22
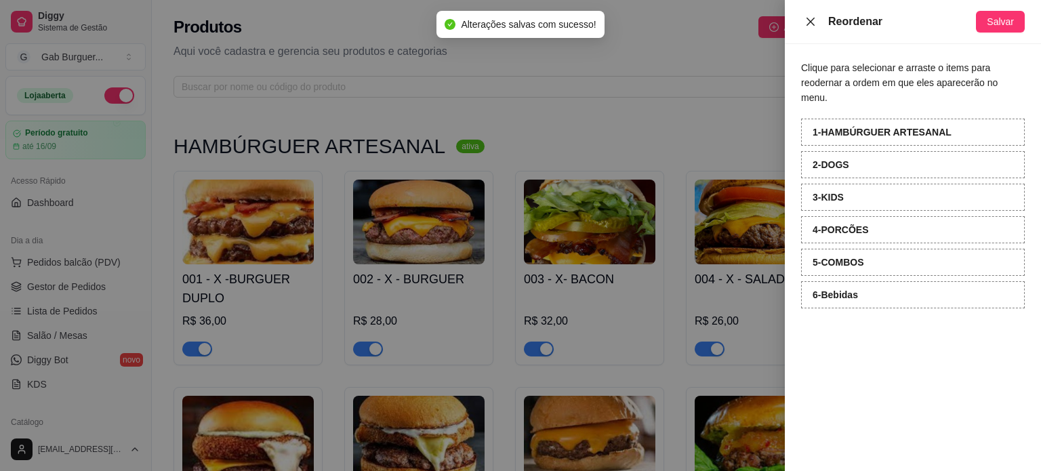
click at [805, 21] on icon "close" at bounding box center [810, 21] width 11 height 11
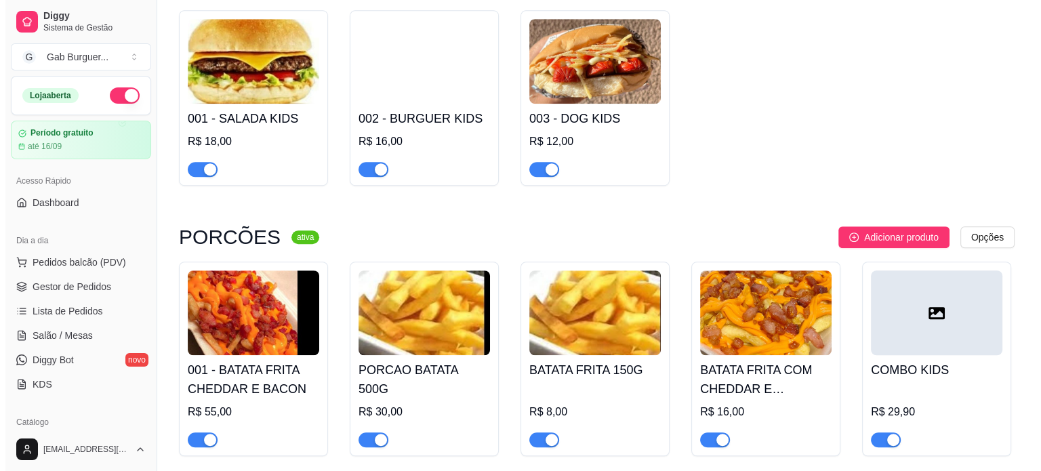
scroll to position [1084, 0]
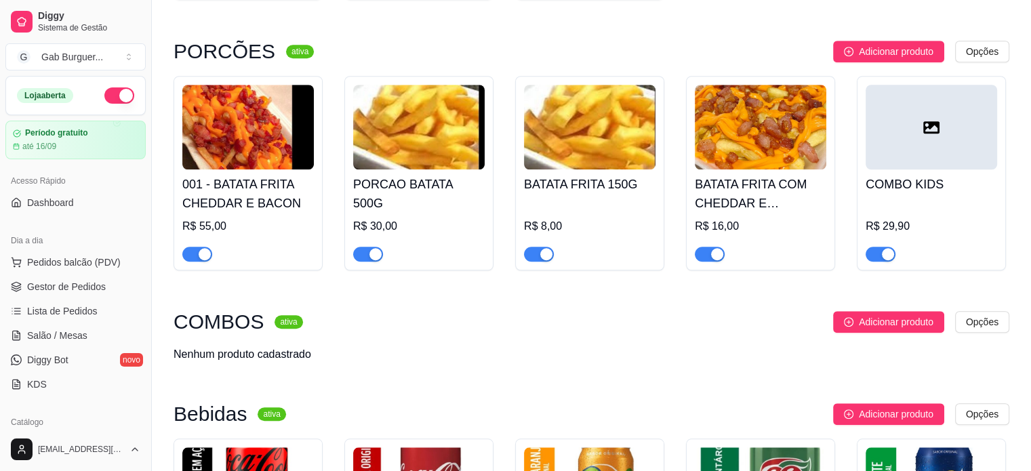
click at [901, 155] on div at bounding box center [930, 127] width 131 height 85
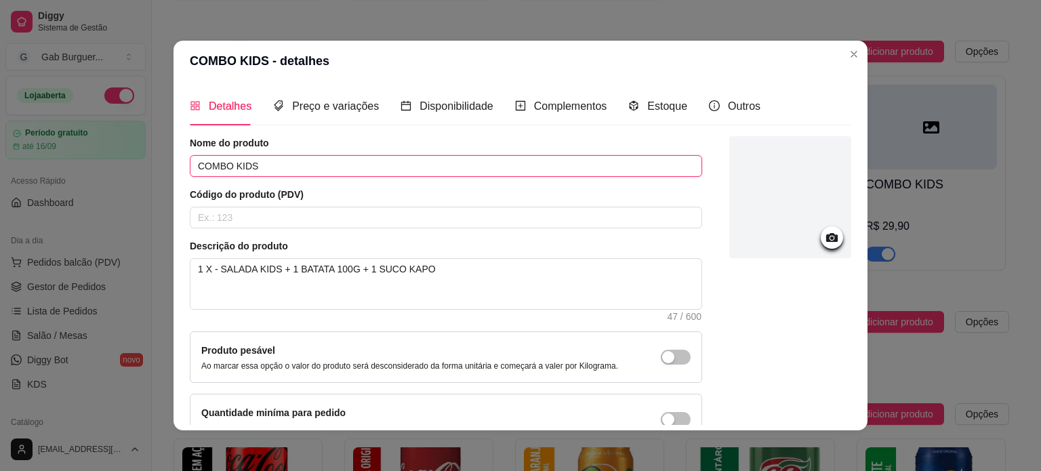
click at [303, 160] on input "COMBO KIDS" at bounding box center [446, 166] width 512 height 22
click at [303, 160] on input "10" at bounding box center [446, 166] width 512 height 22
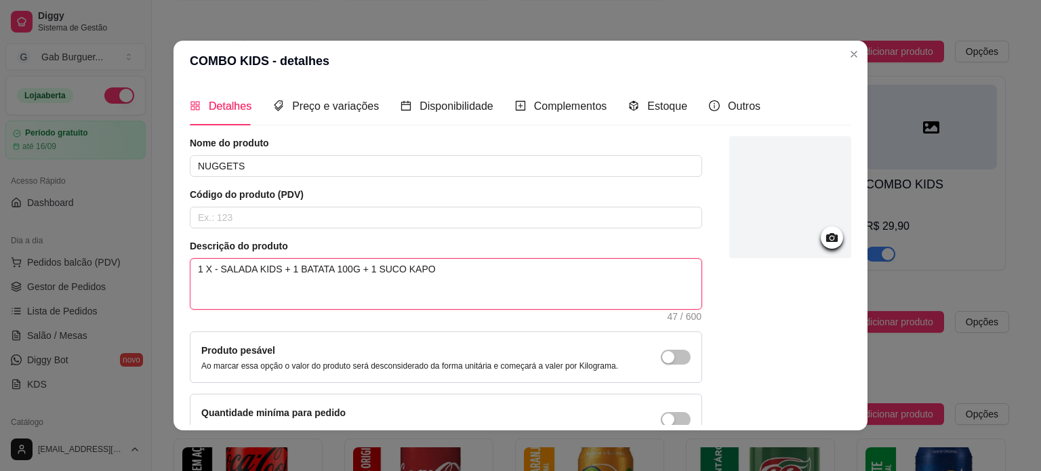
drag, startPoint x: 434, startPoint y: 268, endPoint x: 155, endPoint y: 271, distance: 279.2
click at [155, 271] on div "COMBO KIDS - detalhes Detalhes Preço e variações Disponibilidade Complementos E…" at bounding box center [520, 235] width 1041 height 471
click at [220, 277] on textarea at bounding box center [445, 284] width 511 height 50
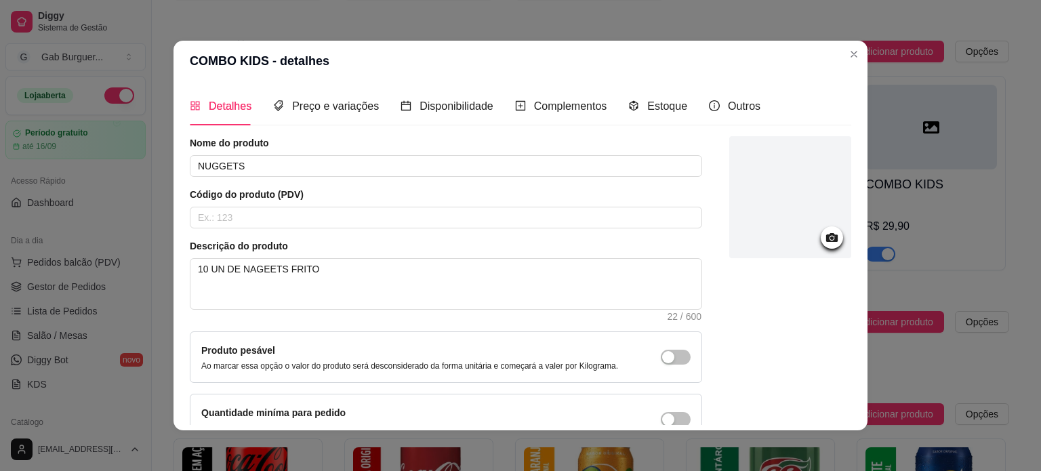
click at [826, 241] on icon at bounding box center [832, 237] width 12 height 9
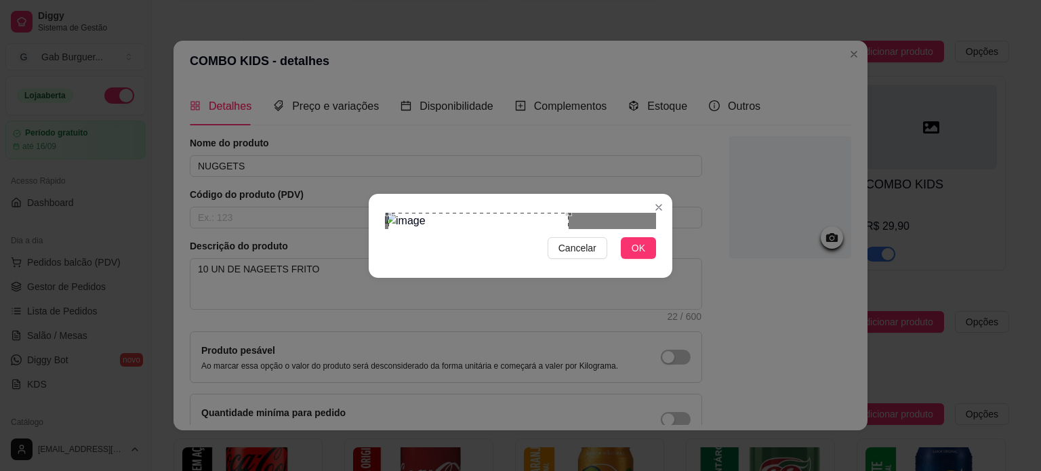
click at [457, 230] on div "Use the arrow keys to move the crop selection area" at bounding box center [478, 275] width 180 height 124
click at [632, 256] on span "OK" at bounding box center [639, 248] width 14 height 15
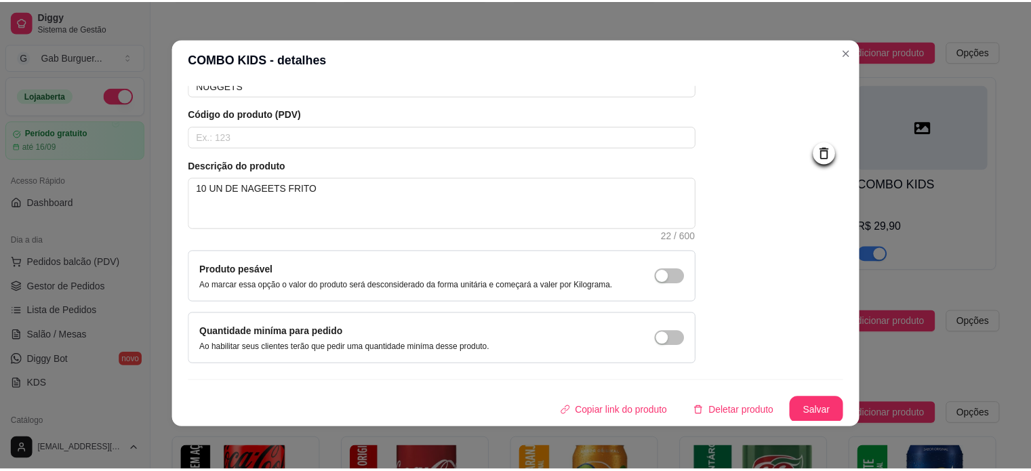
scroll to position [3, 0]
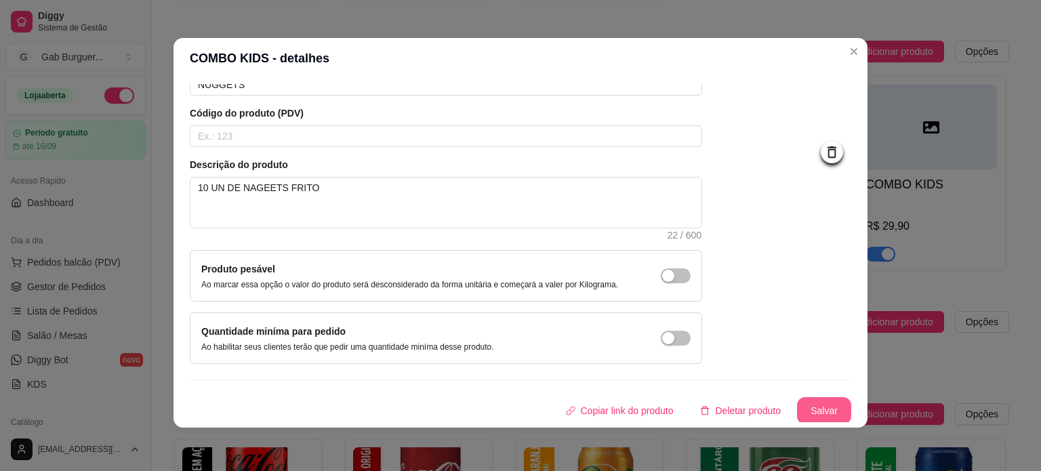
click at [797, 411] on button "Salvar" at bounding box center [824, 410] width 54 height 27
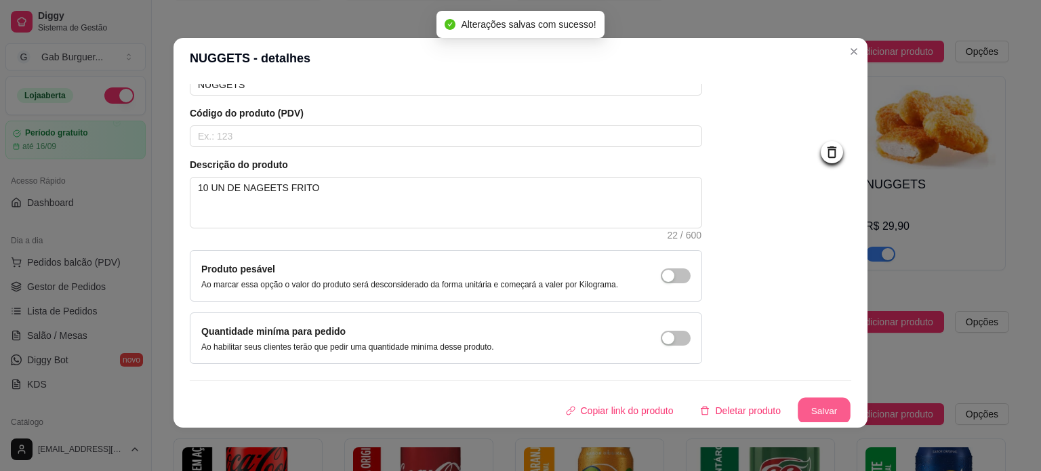
click at [799, 409] on button "Salvar" at bounding box center [824, 411] width 53 height 26
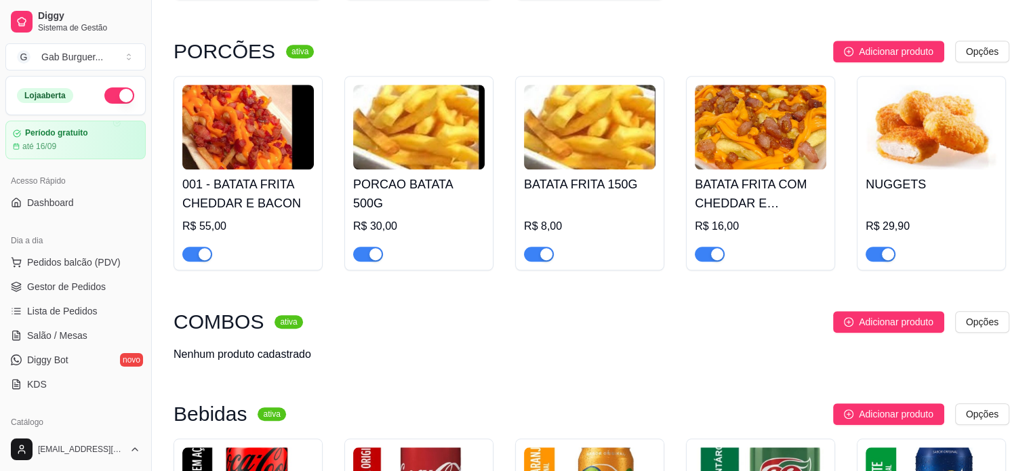
click at [870, 114] on img at bounding box center [930, 127] width 131 height 85
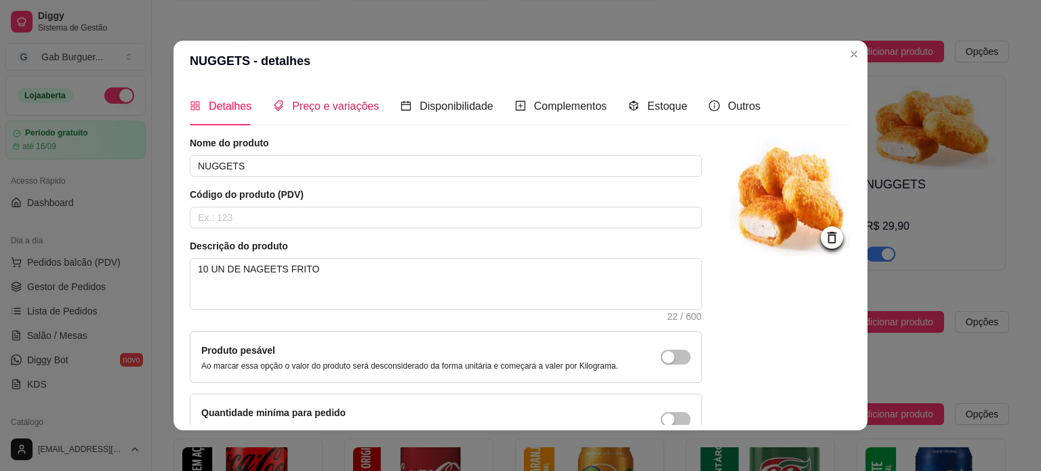
click at [347, 100] on span "Preço e variações" at bounding box center [335, 106] width 87 height 12
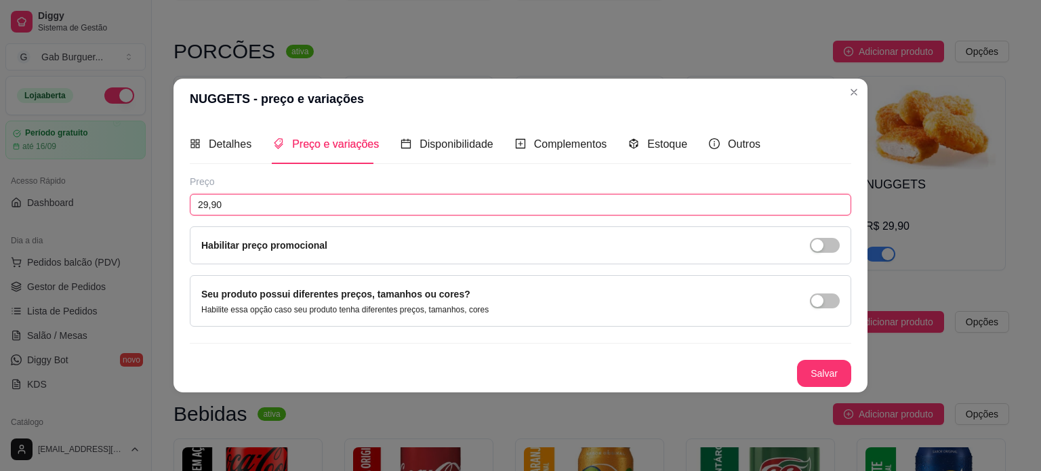
click at [302, 197] on input "29,90" at bounding box center [520, 205] width 661 height 22
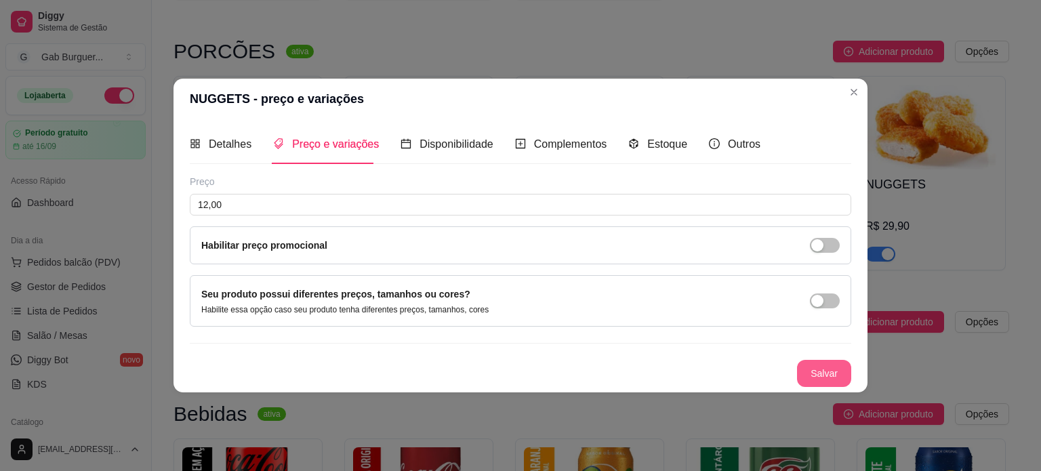
click at [820, 369] on button "Salvar" at bounding box center [824, 373] width 54 height 27
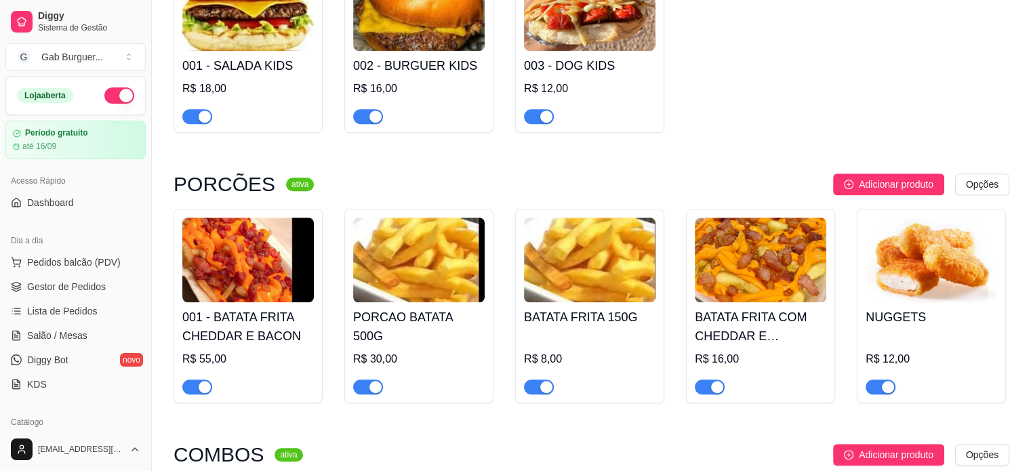
scroll to position [949, 0]
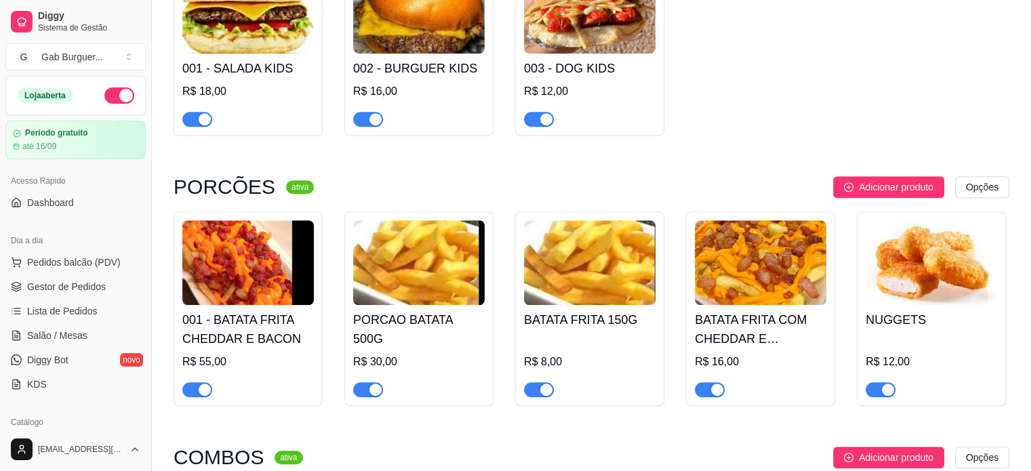
click at [902, 273] on img at bounding box center [930, 262] width 131 height 85
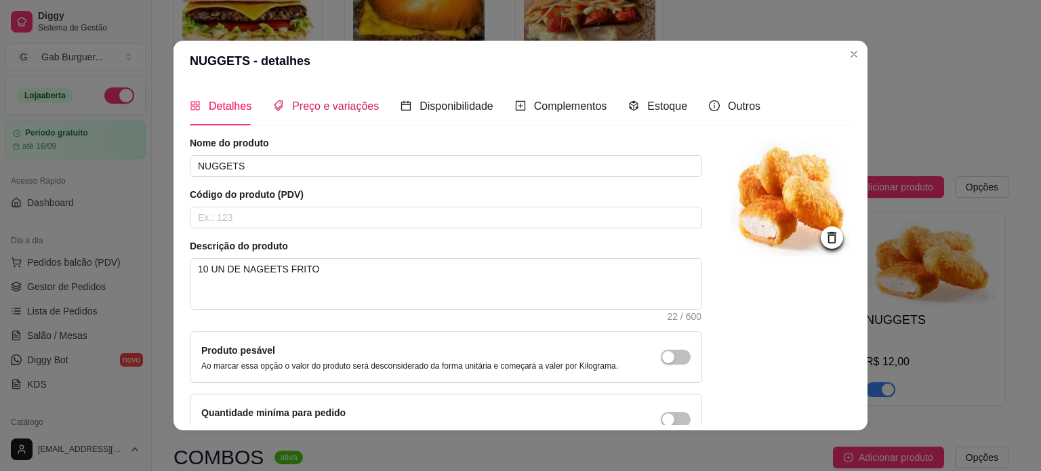
click at [332, 105] on span "Preço e variações" at bounding box center [335, 106] width 87 height 12
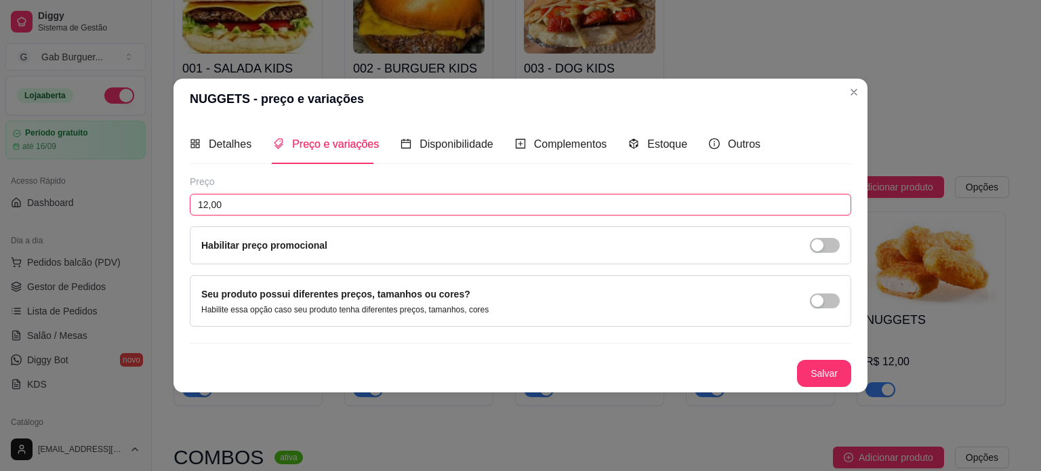
click at [206, 205] on input "12,00" at bounding box center [520, 205] width 661 height 22
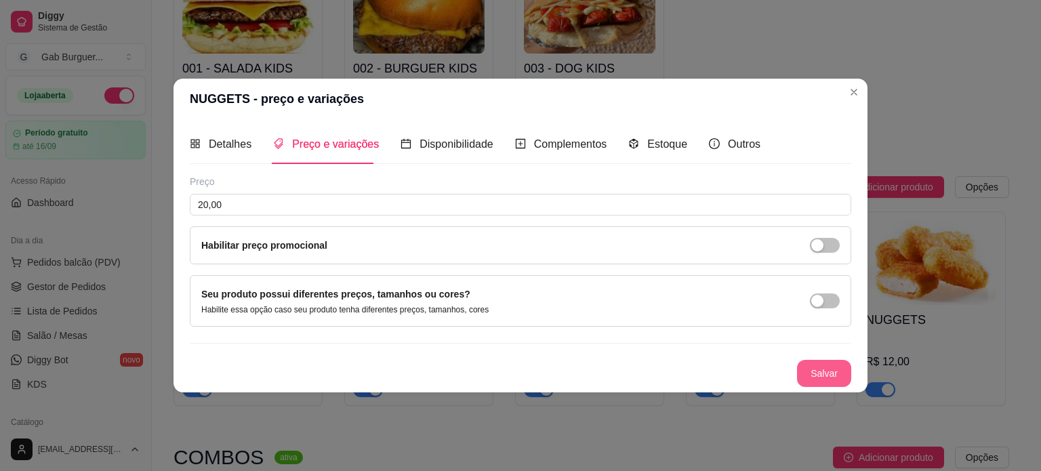
click at [838, 376] on button "Salvar" at bounding box center [824, 373] width 54 height 27
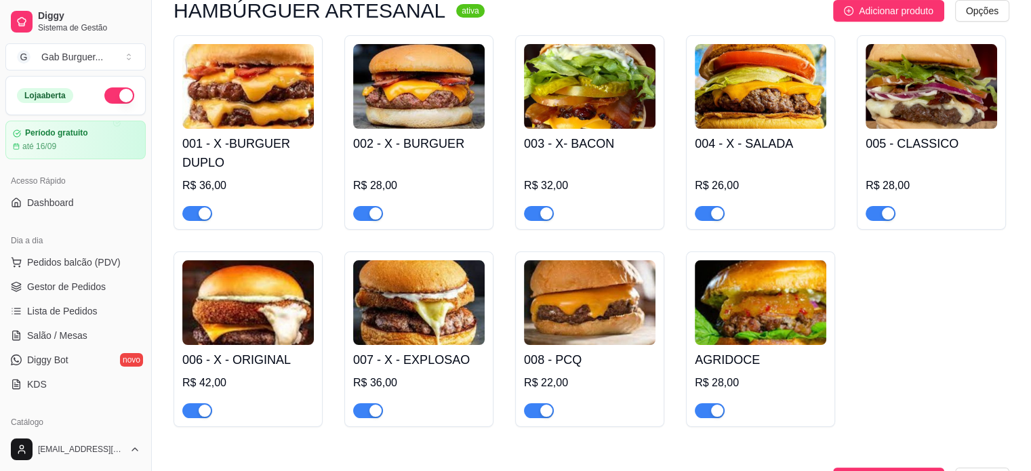
scroll to position [68, 0]
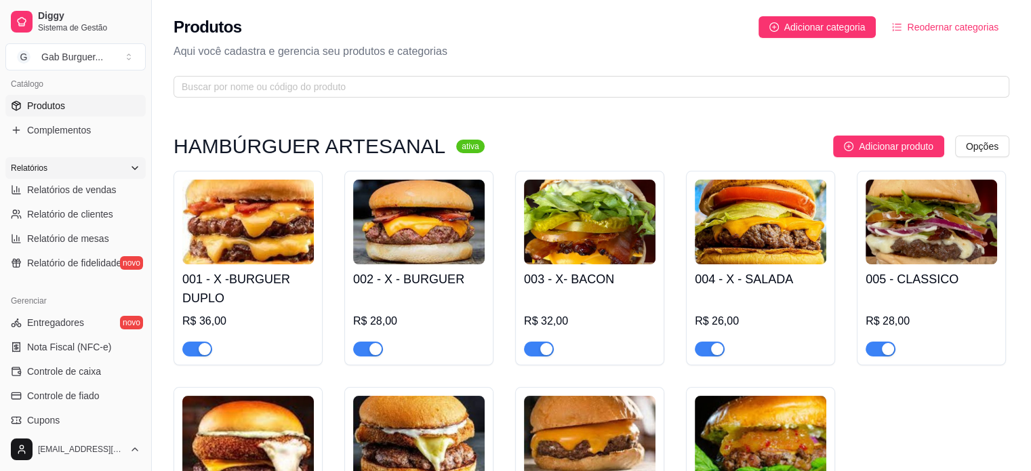
scroll to position [407, 0]
